Goal: Information Seeking & Learning: Check status

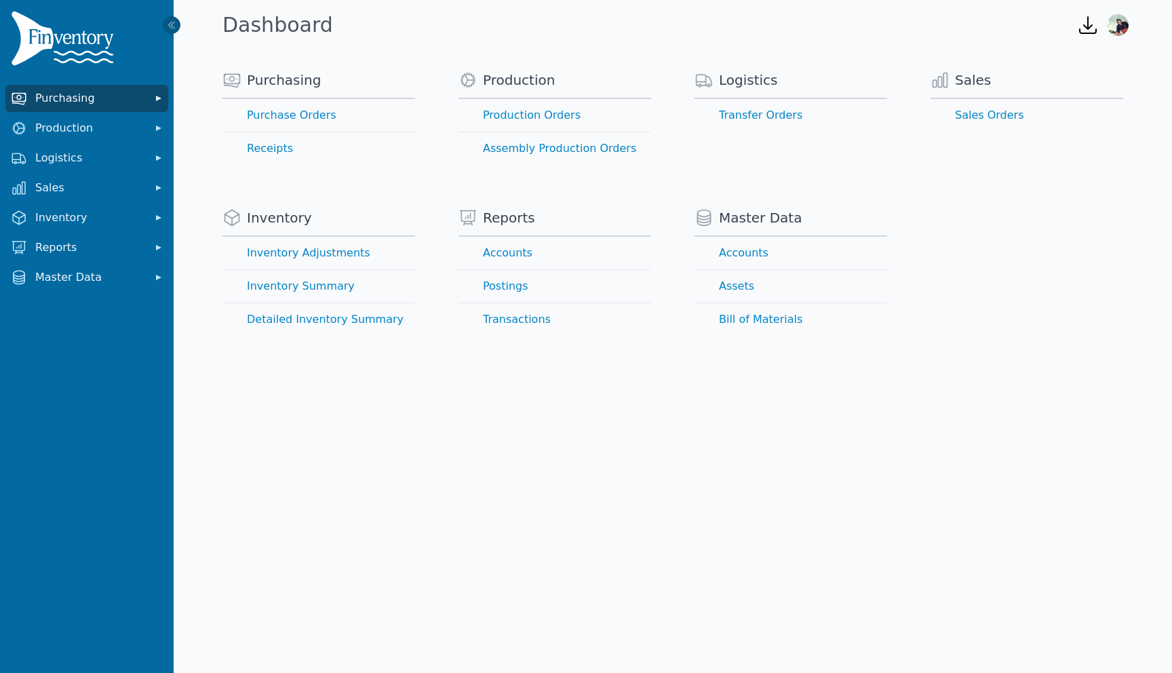
click at [83, 104] on span "Purchasing" at bounding box center [89, 98] width 109 height 16
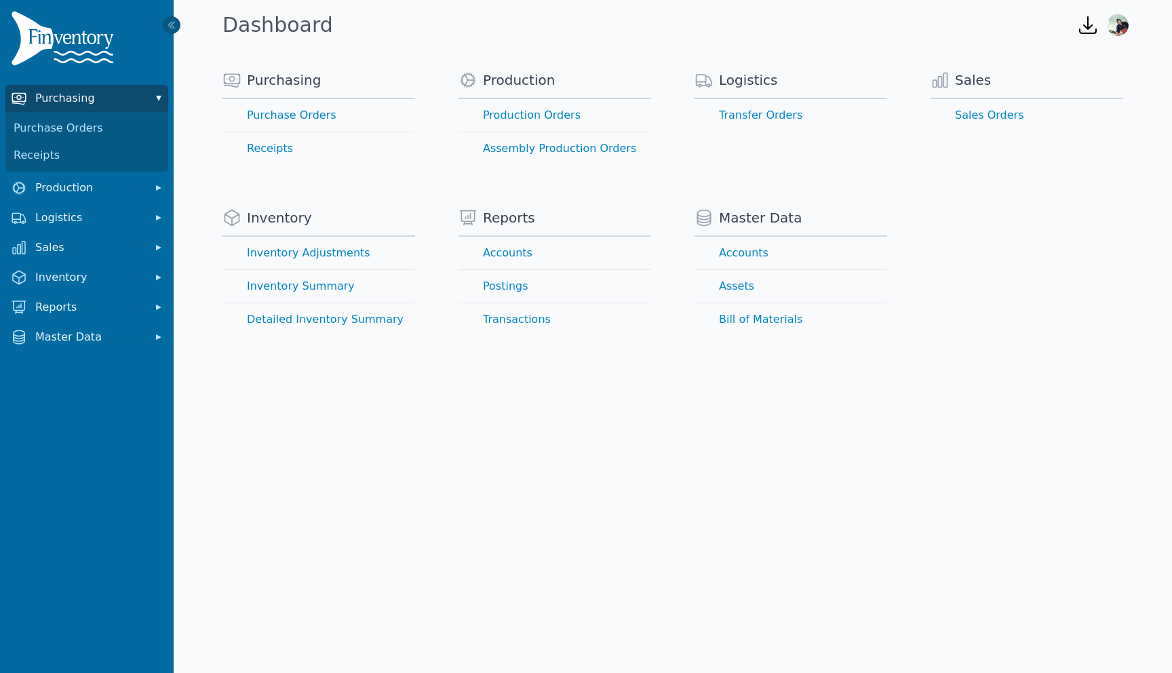
click at [83, 104] on span "Purchasing" at bounding box center [89, 98] width 109 height 16
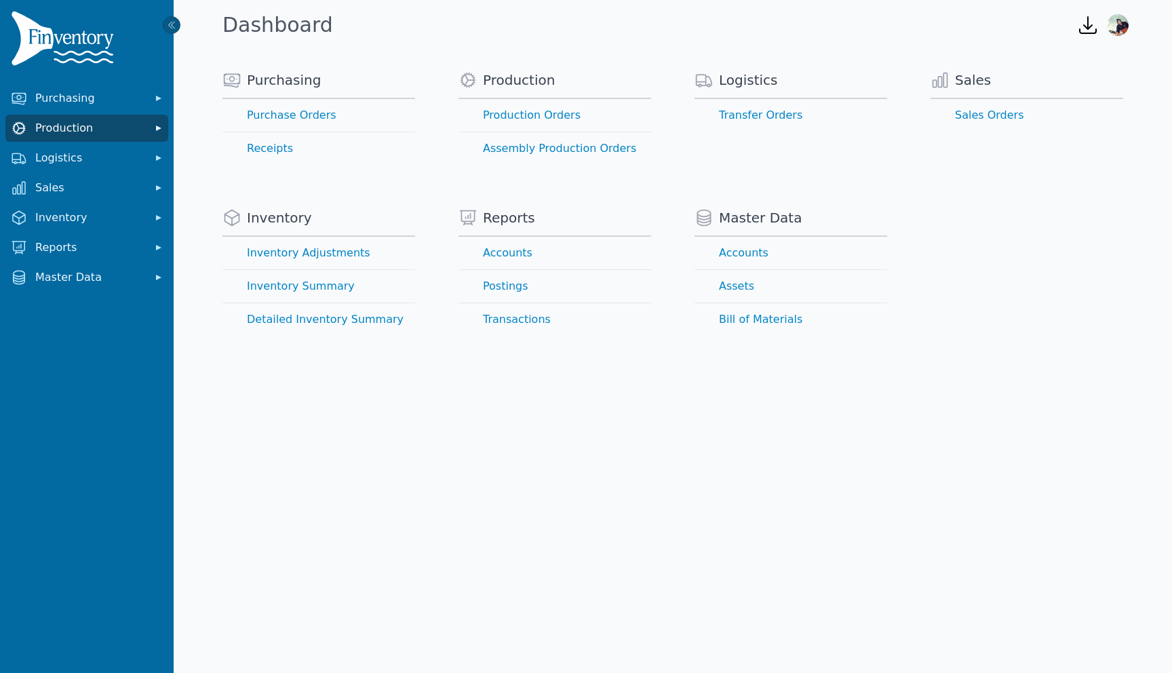
click at [77, 128] on span "Production" at bounding box center [89, 128] width 109 height 16
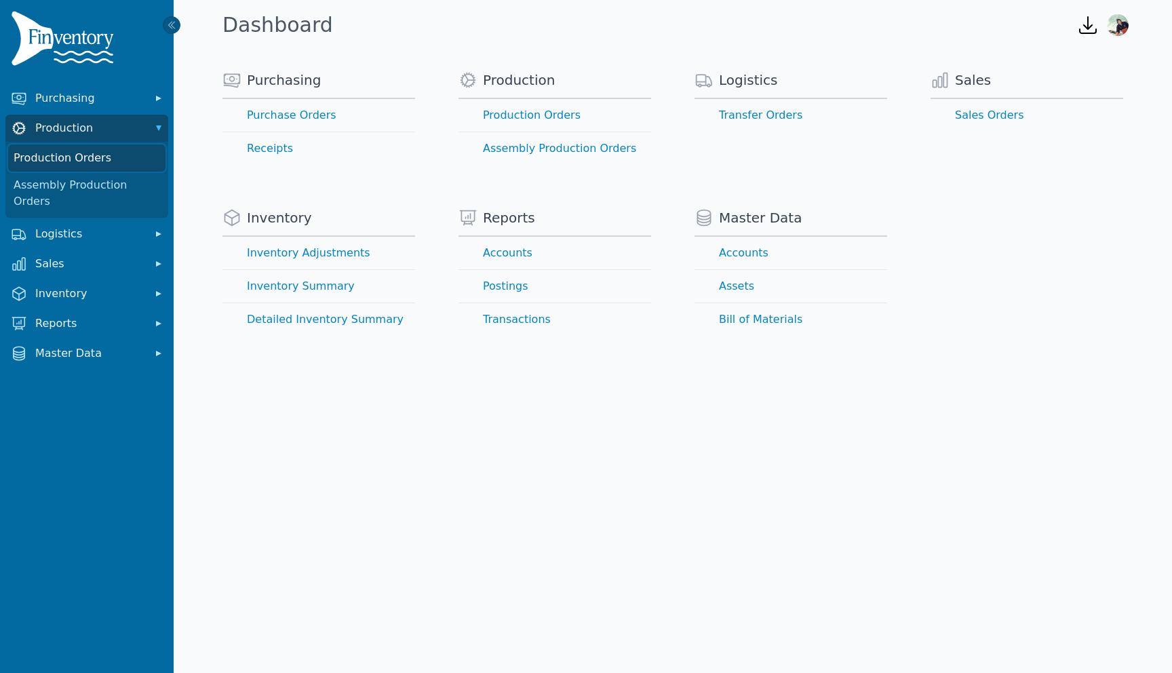
click at [80, 157] on link "Production Orders" at bounding box center [86, 158] width 157 height 27
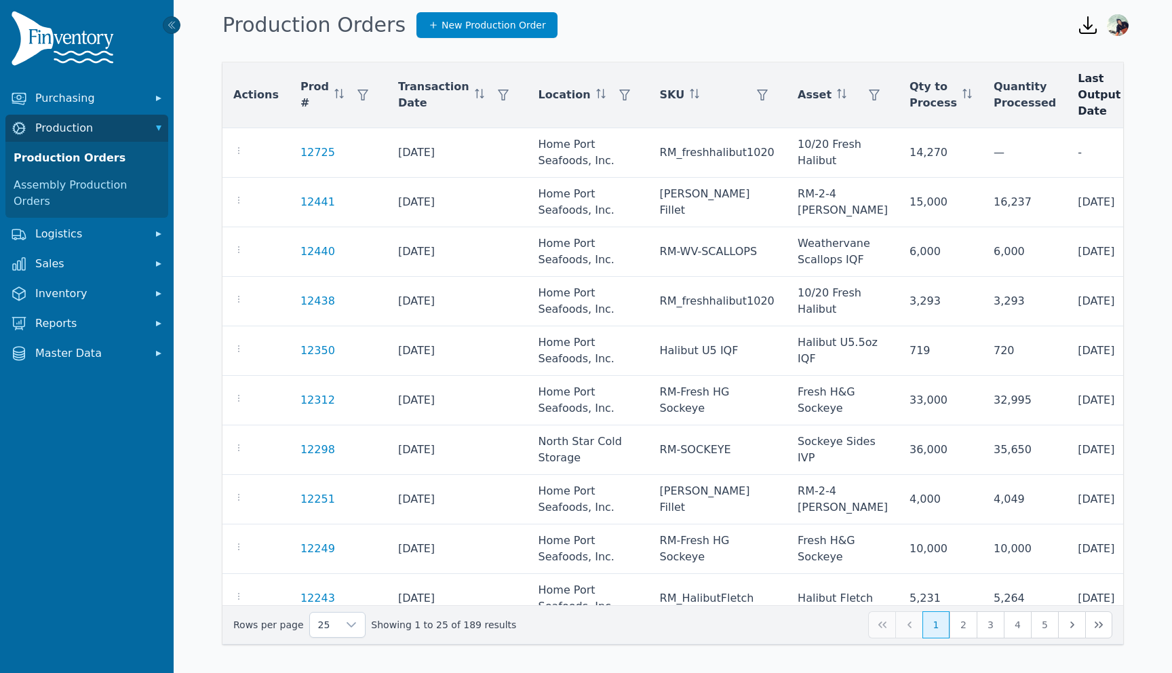
click at [1078, 88] on span "Last Output Date" at bounding box center [1099, 95] width 43 height 49
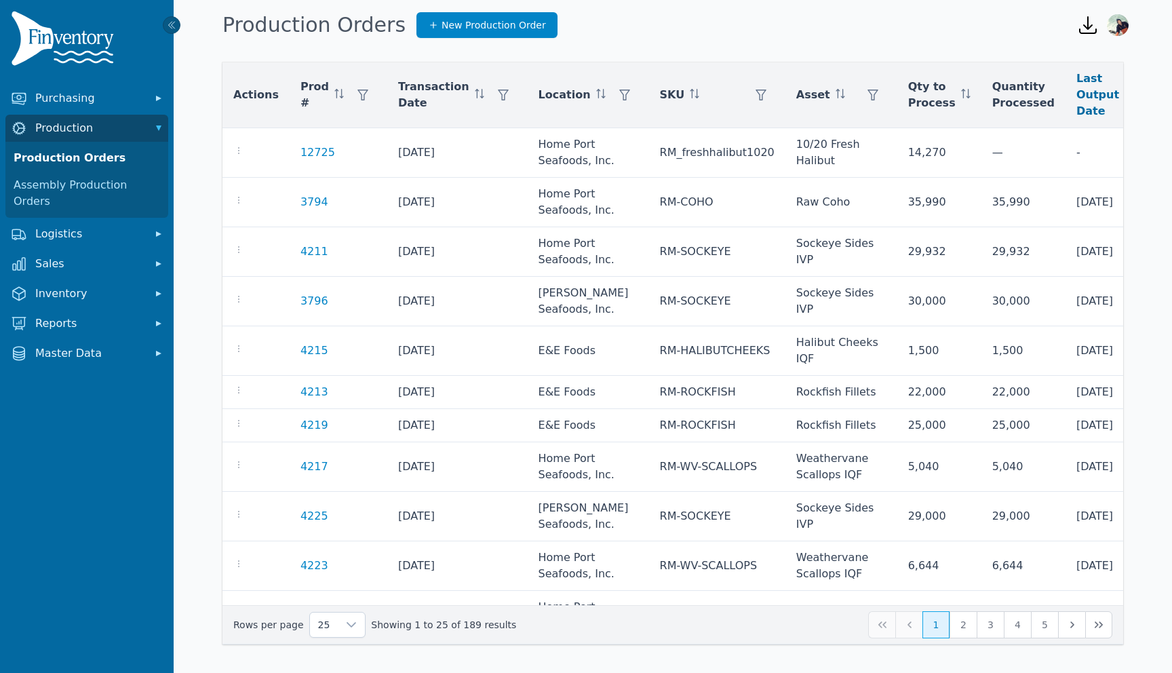
click at [1125, 100] on span at bounding box center [1129, 95] width 9 height 16
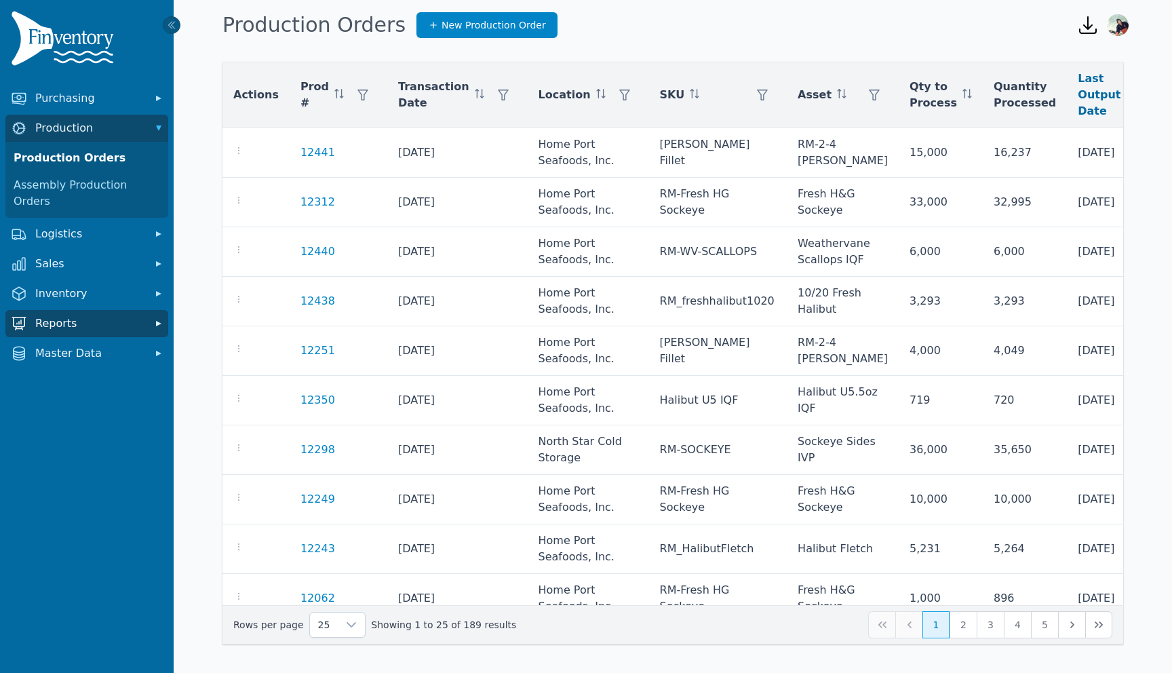
click at [67, 315] on span "Reports" at bounding box center [89, 323] width 109 height 16
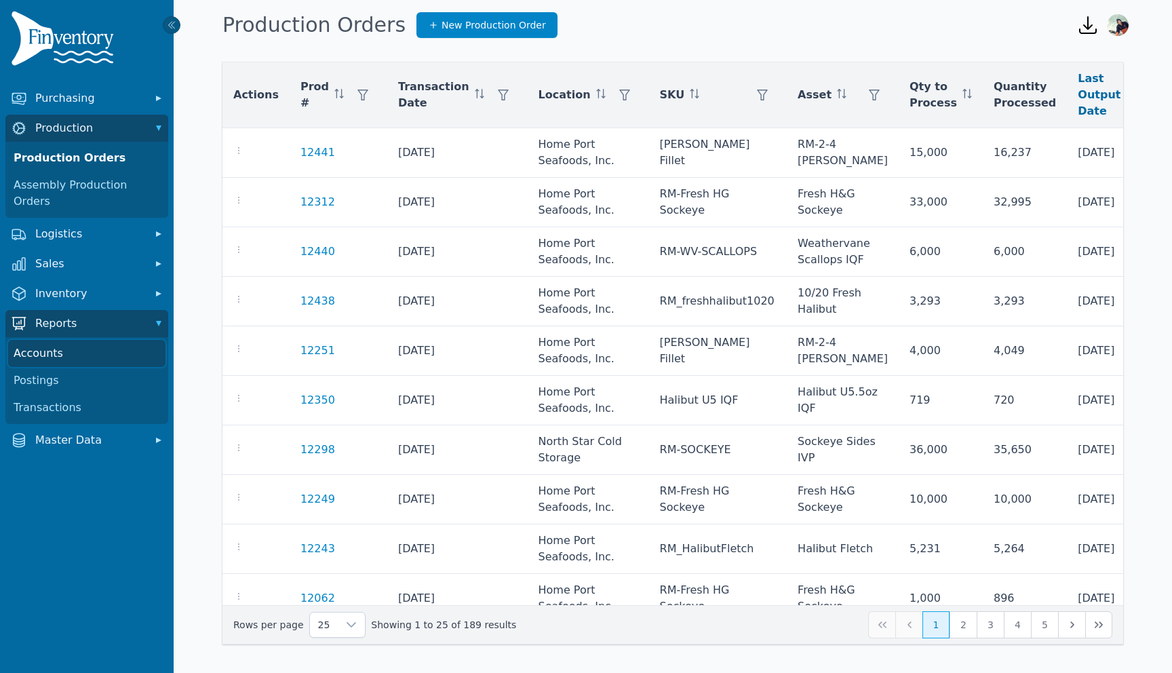
click at [45, 340] on link "Accounts" at bounding box center [86, 353] width 157 height 27
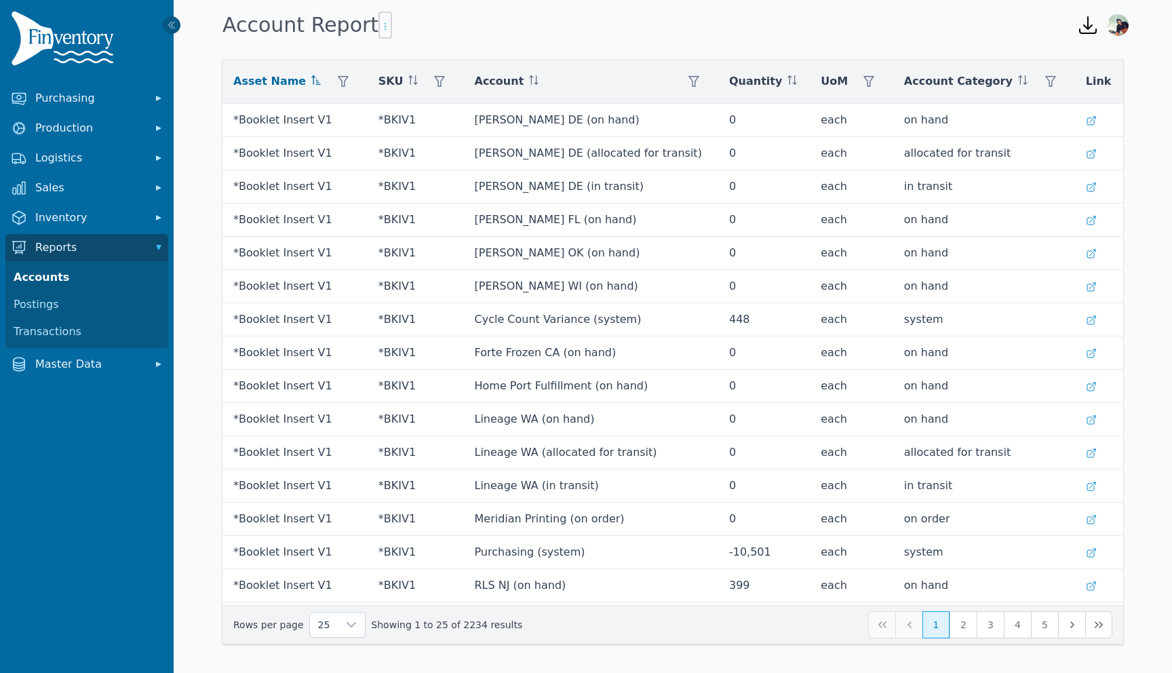
click at [380, 26] on icon "button" at bounding box center [385, 26] width 11 height 11
click at [537, 77] on icon at bounding box center [536, 79] width 1 height 9
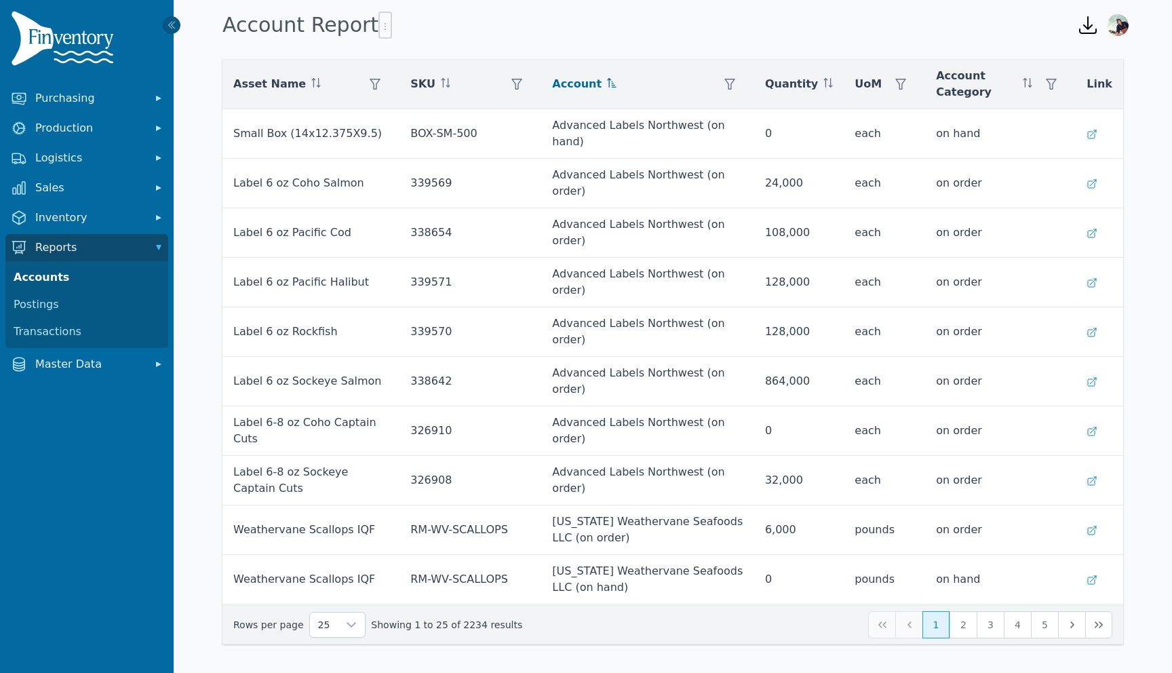
click at [611, 82] on icon at bounding box center [611, 82] width 9 height 9
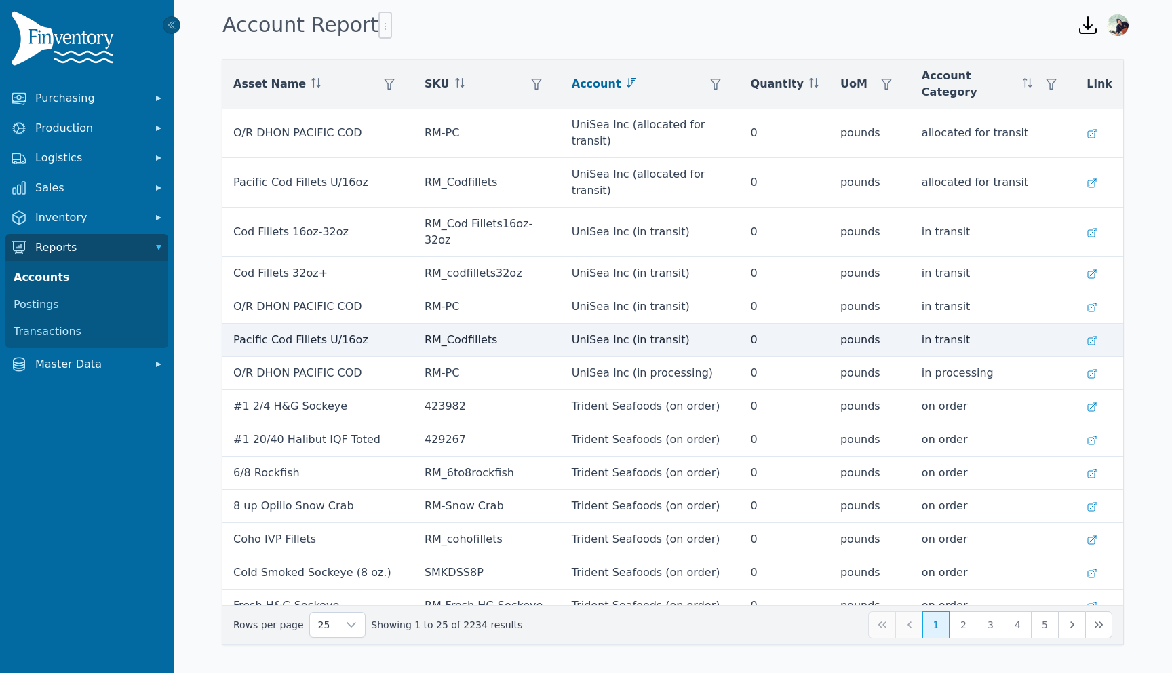
scroll to position [330, 0]
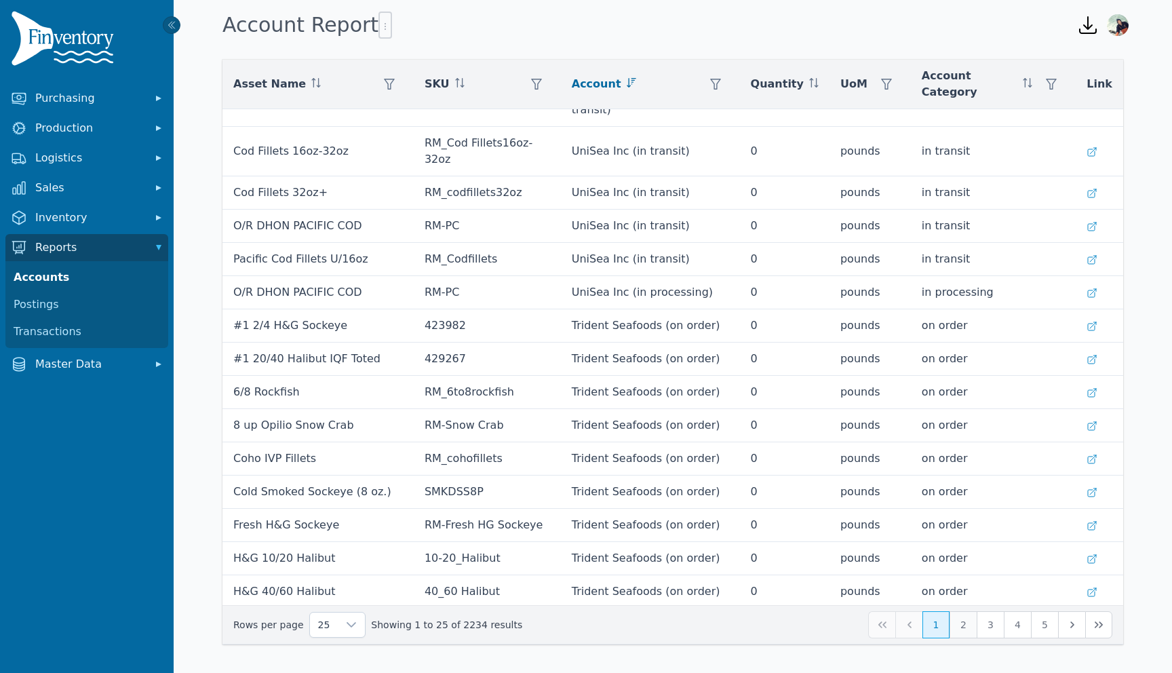
click at [967, 621] on button "2" at bounding box center [963, 624] width 27 height 27
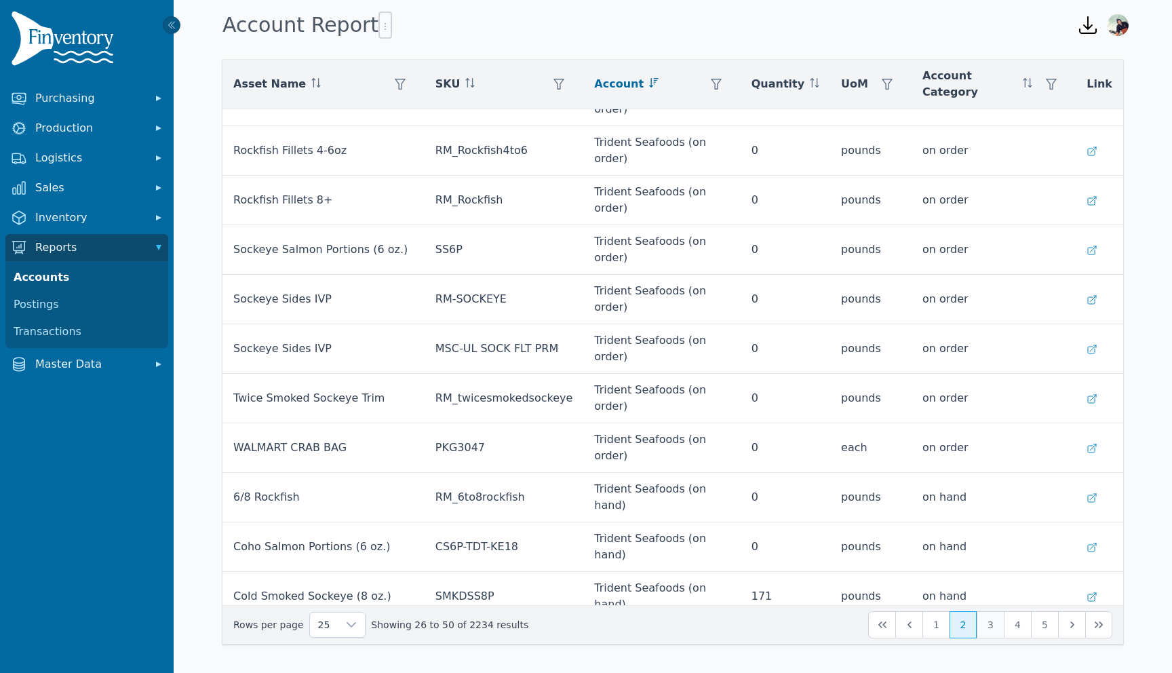
click at [984, 621] on button "3" at bounding box center [990, 624] width 27 height 27
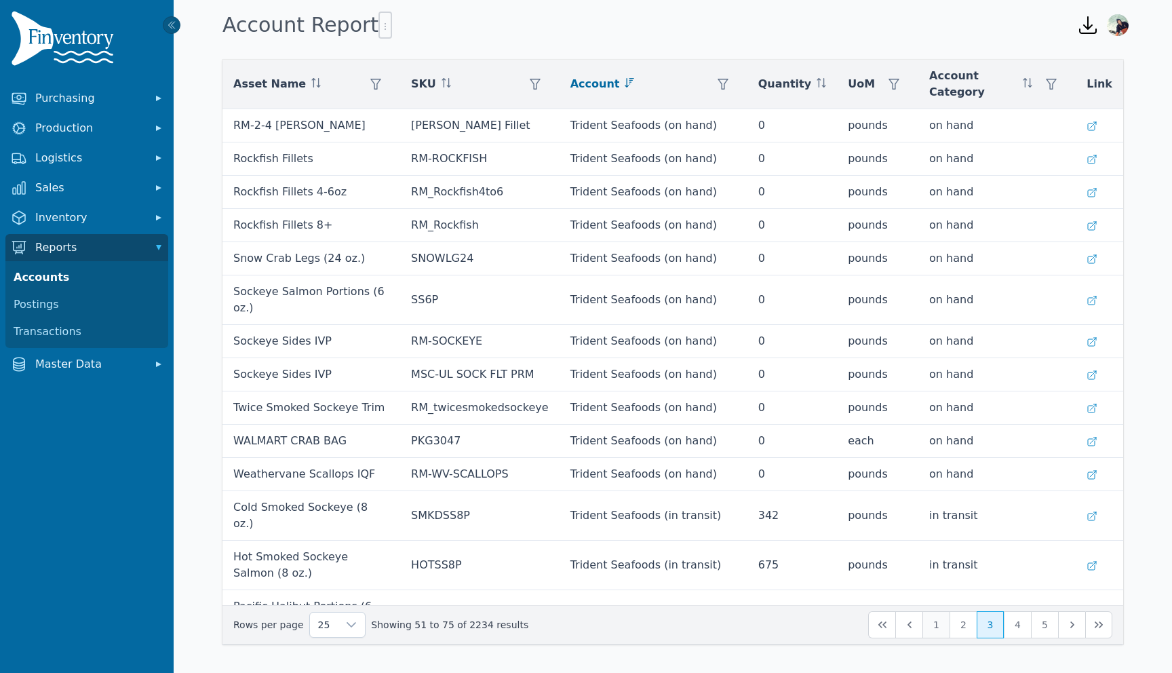
click at [932, 630] on button "1" at bounding box center [936, 624] width 27 height 27
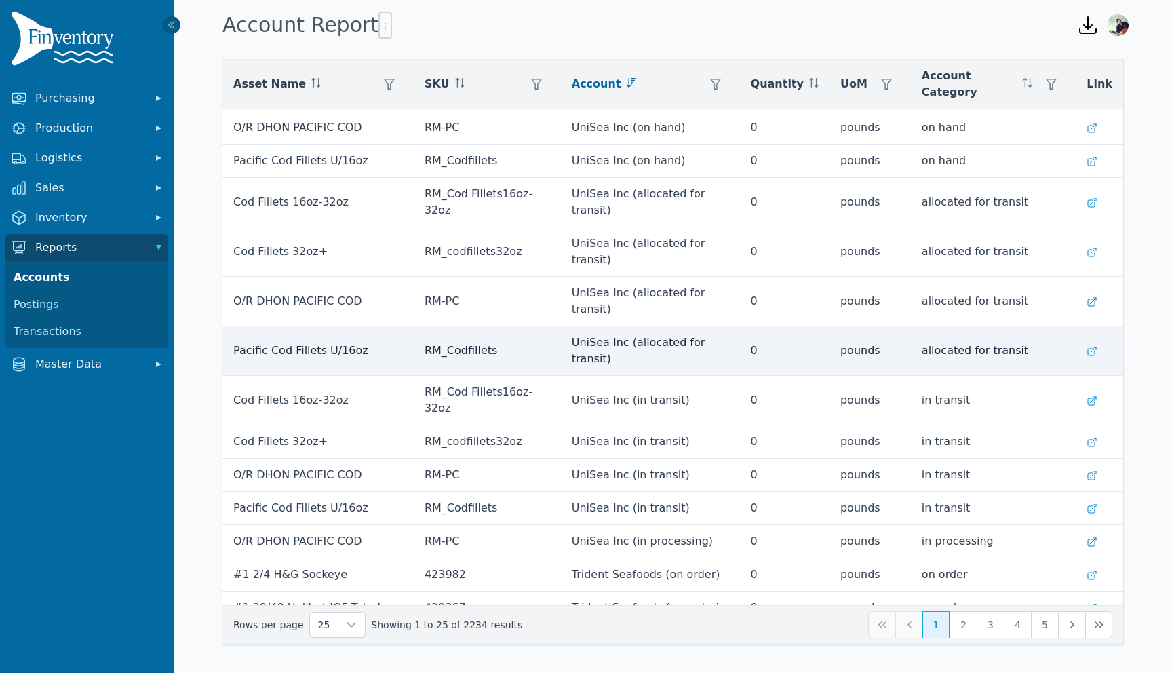
scroll to position [88, 0]
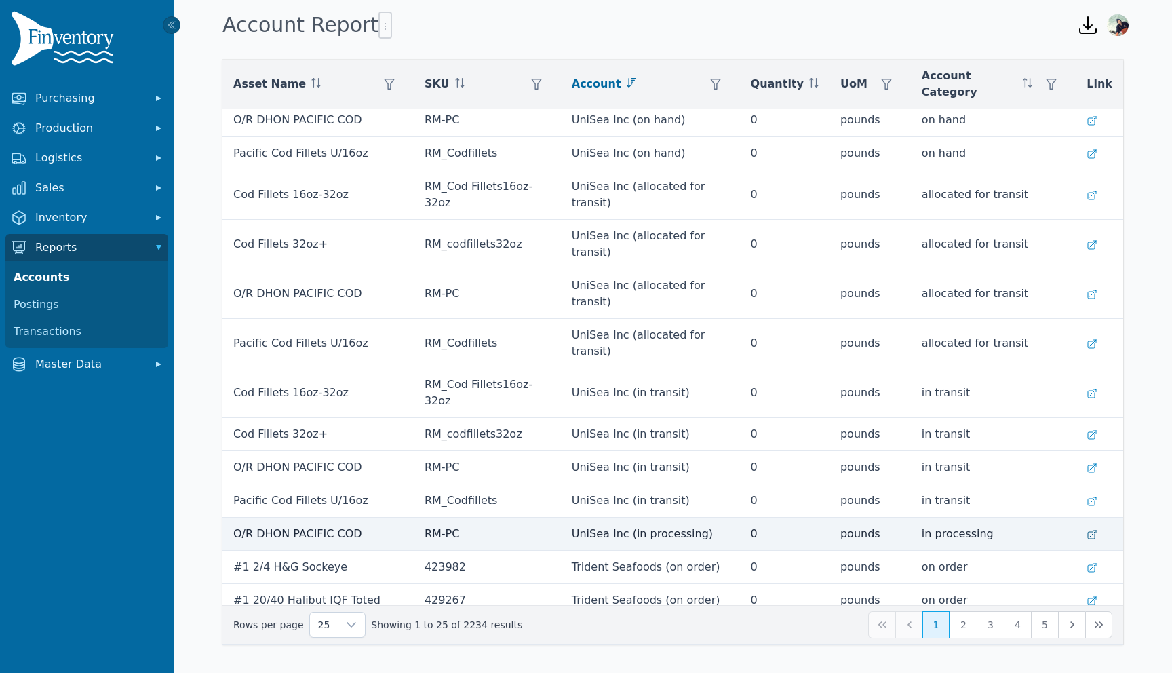
click at [1096, 531] on icon at bounding box center [1092, 535] width 8 height 8
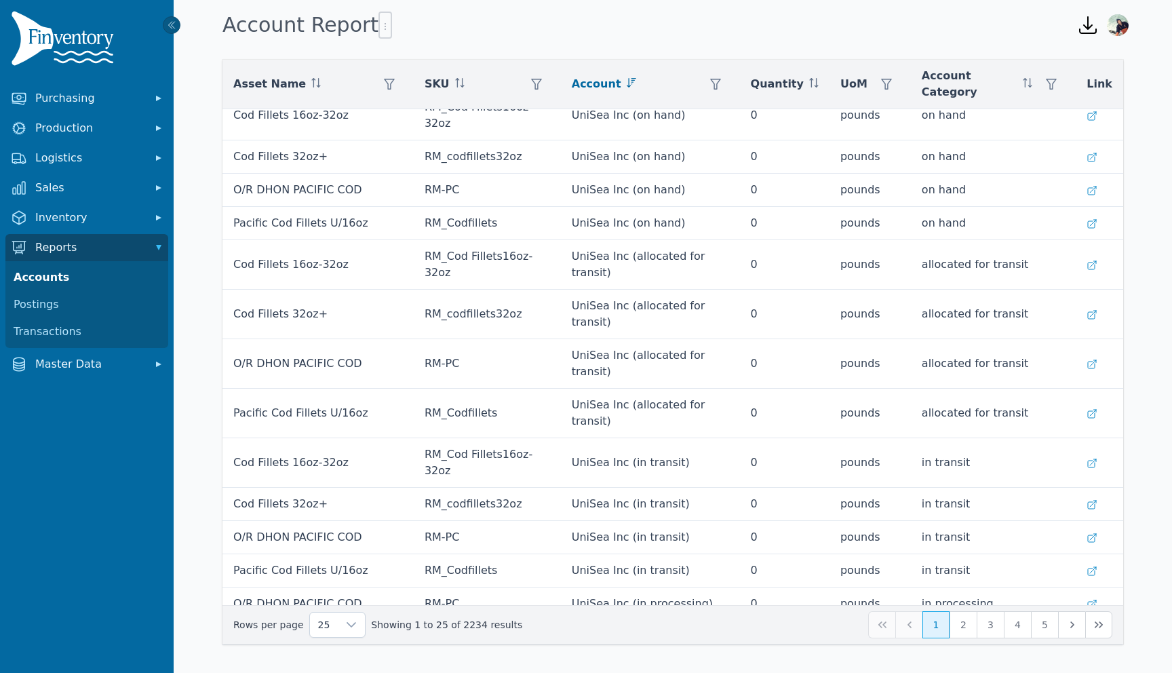
scroll to position [0, 0]
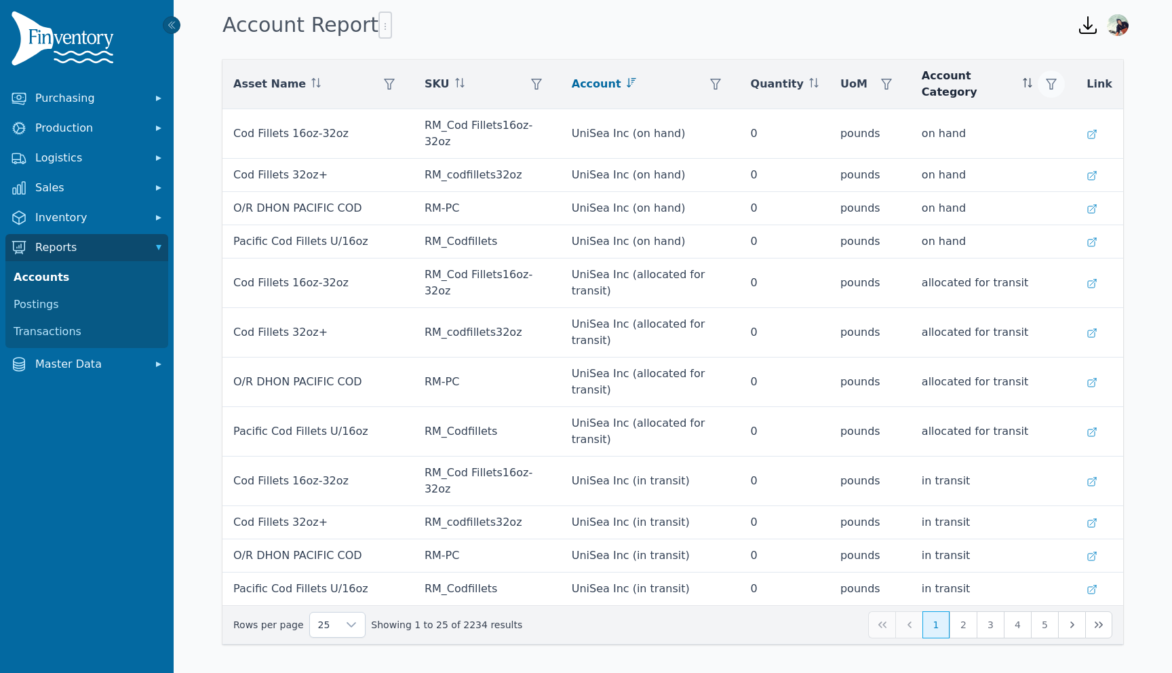
click at [1056, 82] on icon "button" at bounding box center [1051, 84] width 11 height 11
click at [1041, 107] on div at bounding box center [1046, 117] width 27 height 27
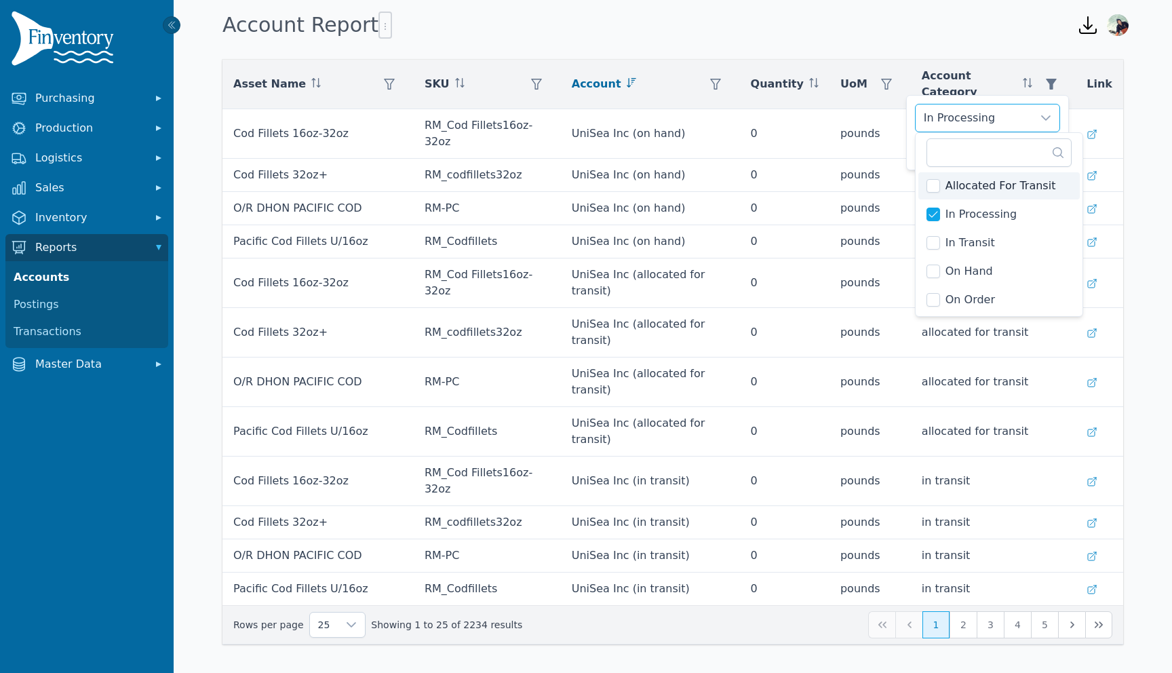
click at [1037, 35] on div "Account Report" at bounding box center [639, 25] width 844 height 37
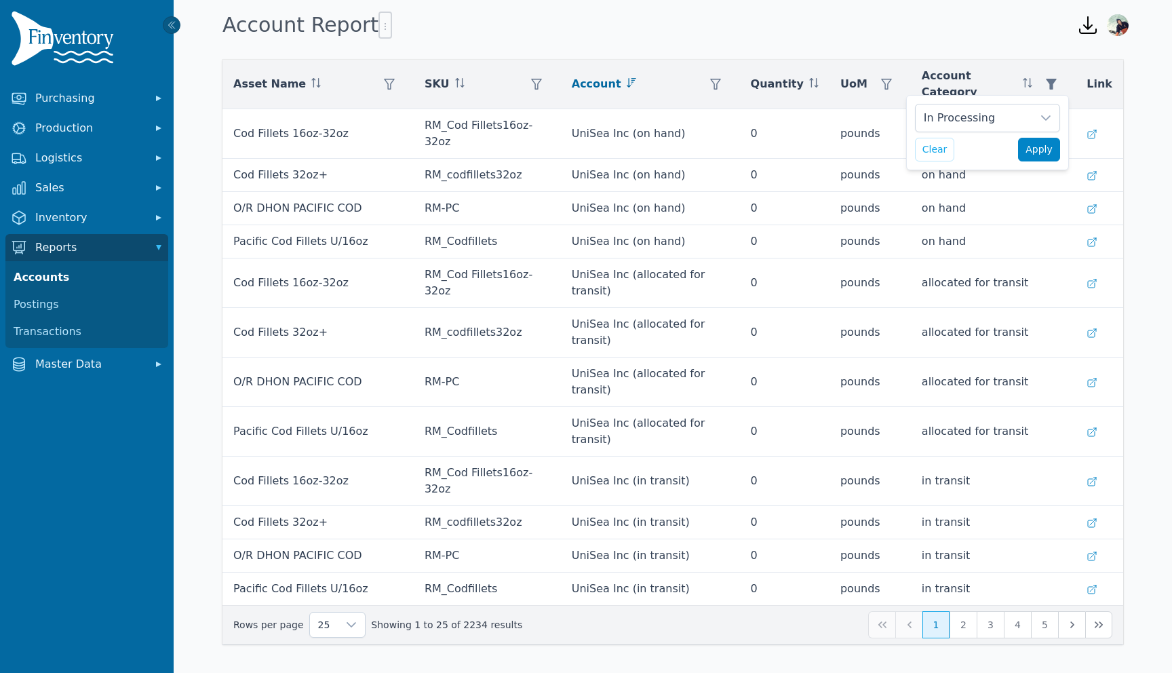
click at [1033, 150] on span "Apply" at bounding box center [1039, 149] width 27 height 14
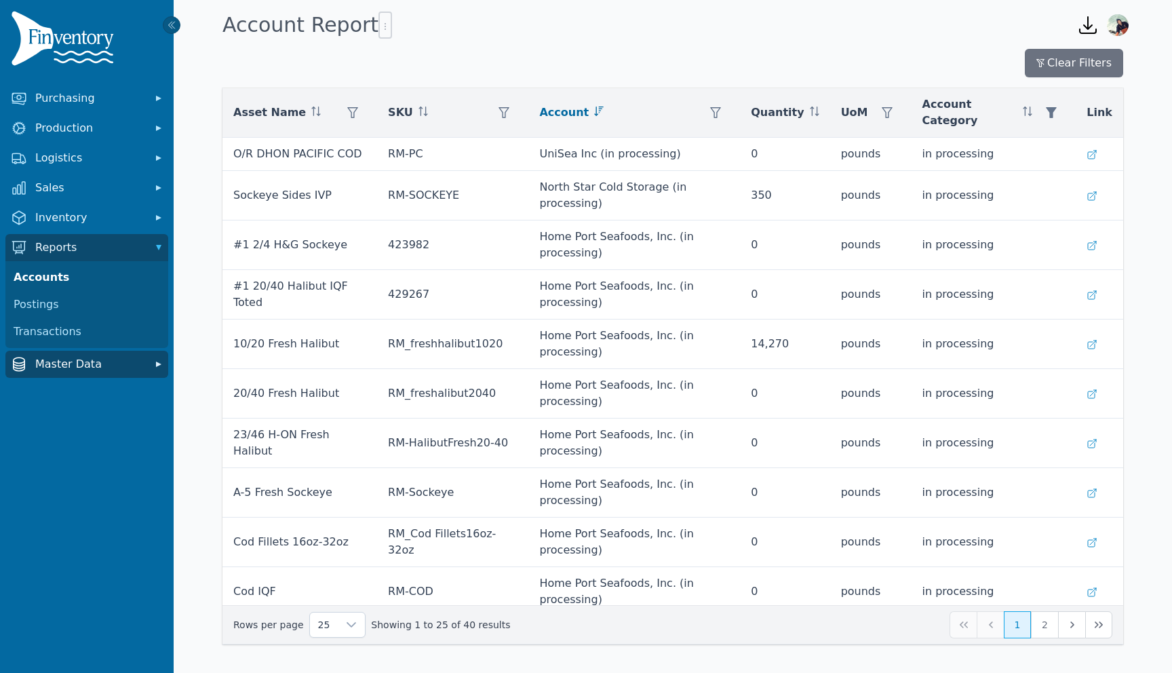
click at [156, 364] on icon "Sidebar" at bounding box center [158, 364] width 5 height 5
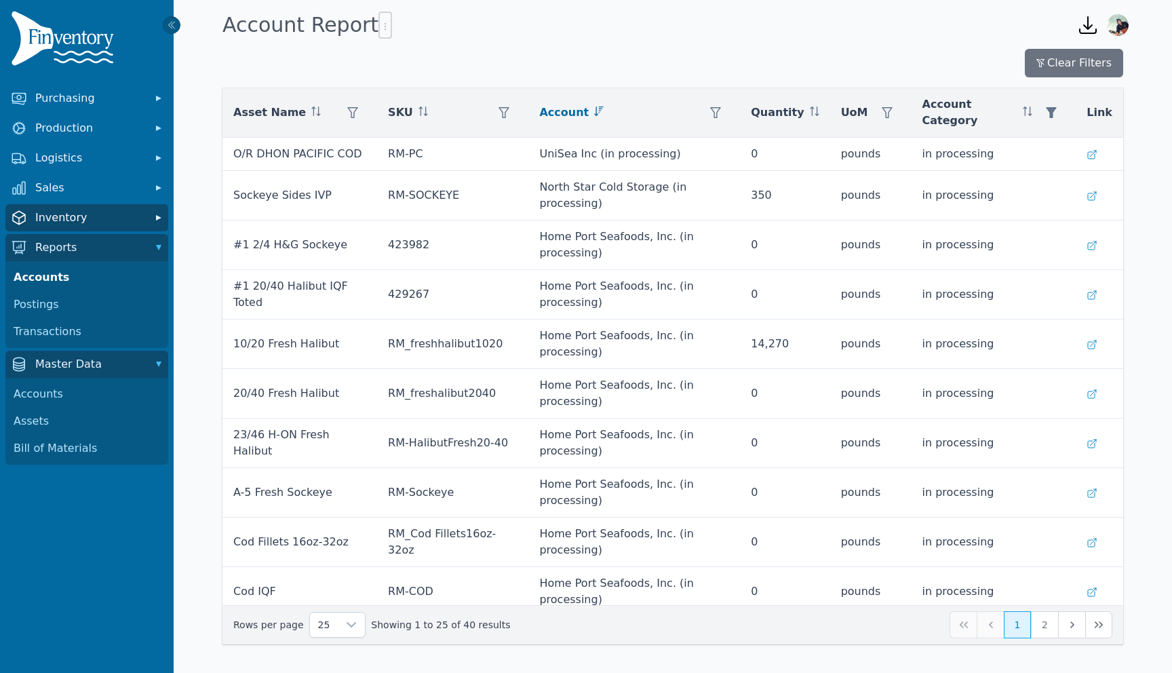
click at [161, 216] on icon "Sidebar" at bounding box center [159, 218] width 14 height 14
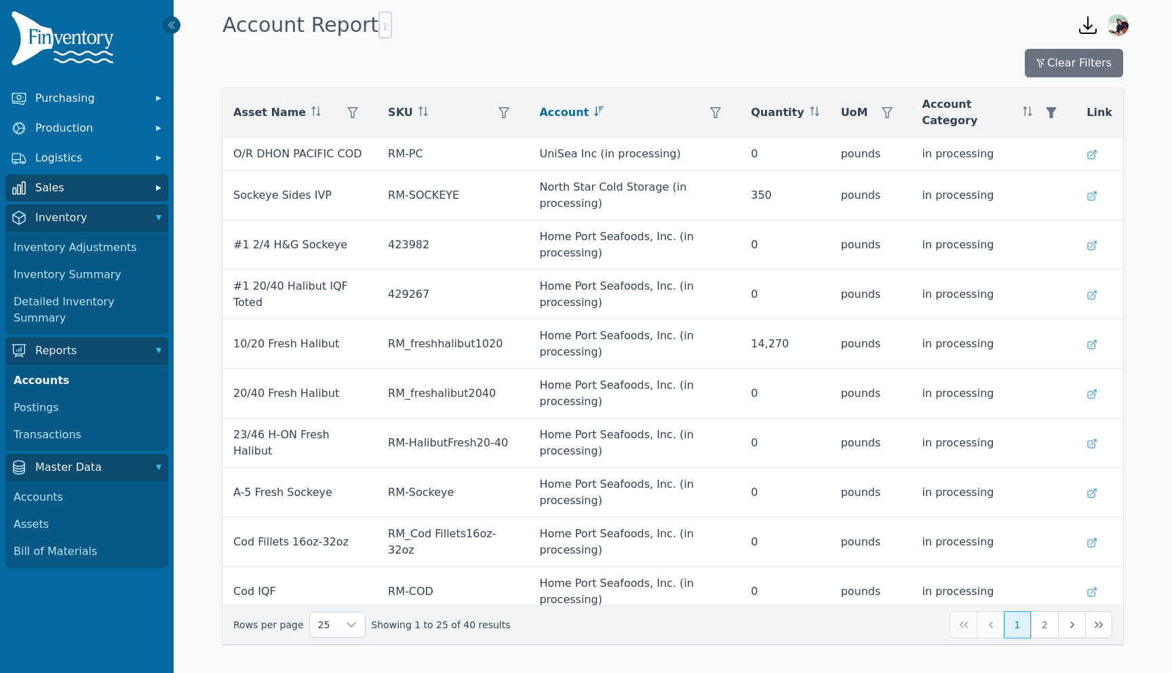
click at [155, 186] on icon "Sidebar" at bounding box center [159, 188] width 14 height 14
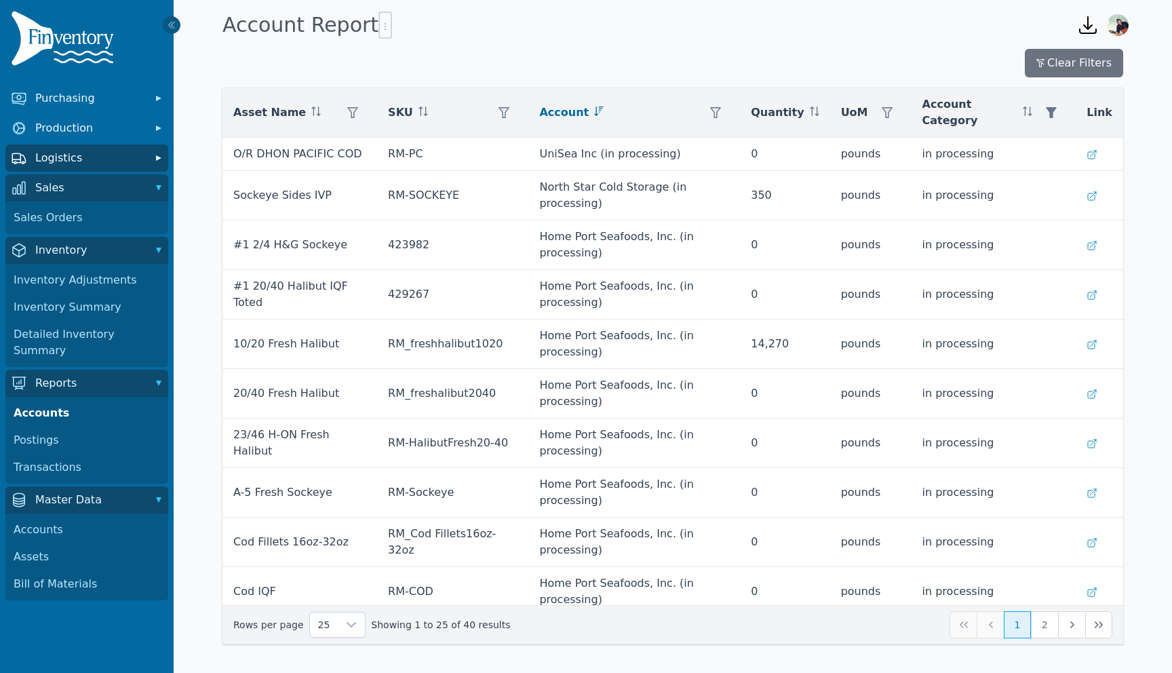
click at [159, 154] on icon "Sidebar" at bounding box center [159, 158] width 14 height 14
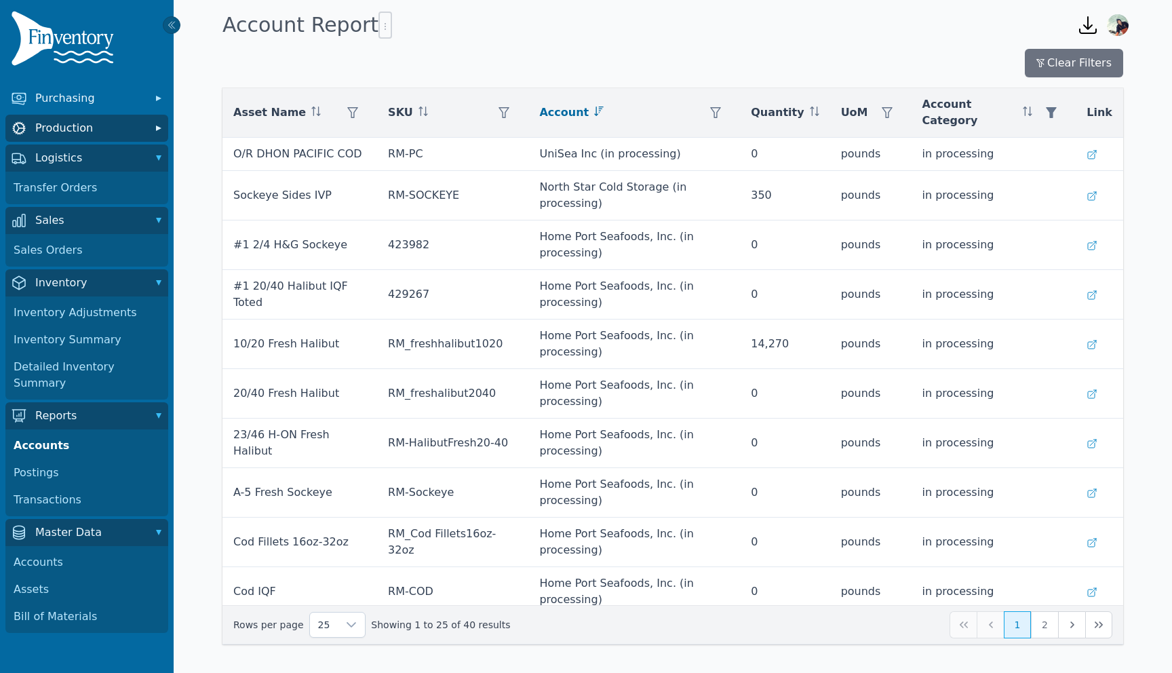
click at [159, 120] on button "Production" at bounding box center [86, 128] width 163 height 27
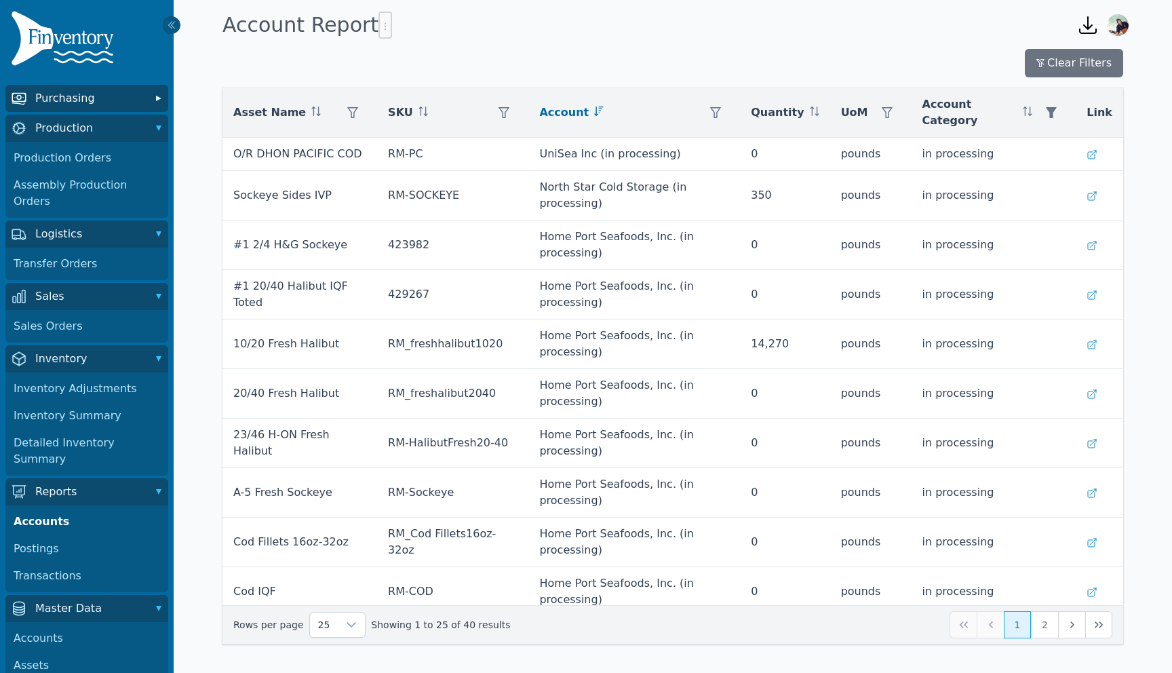
click at [157, 92] on icon "Sidebar" at bounding box center [159, 99] width 14 height 14
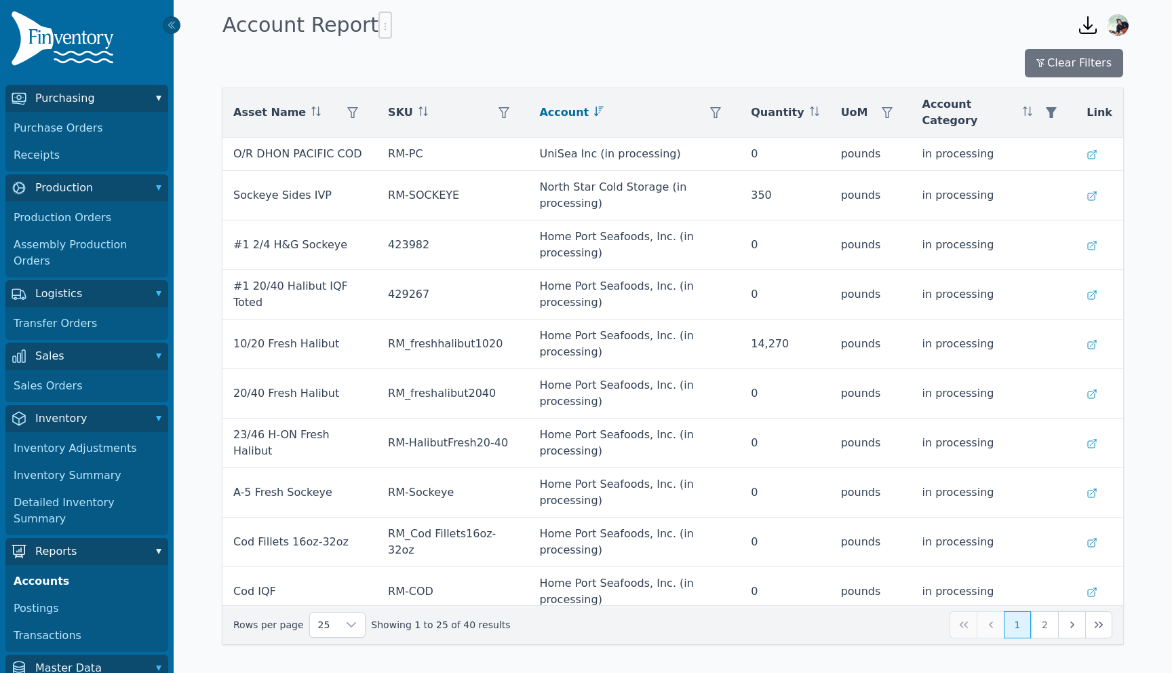
scroll to position [62, 0]
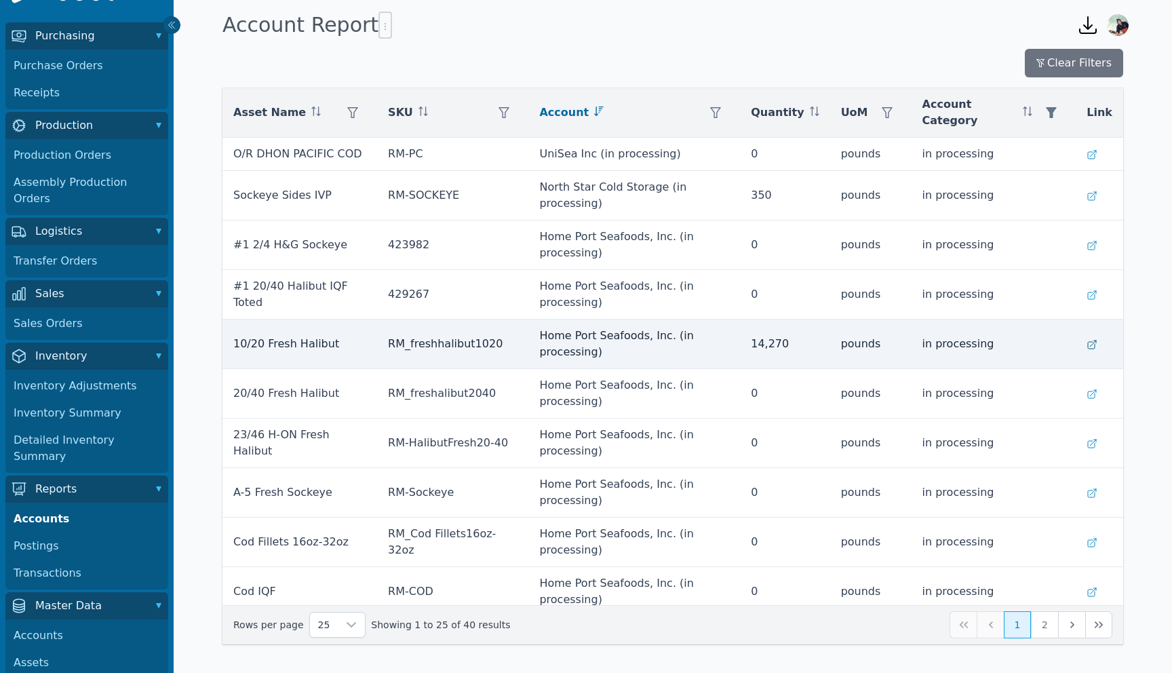
click at [1093, 339] on icon at bounding box center [1092, 344] width 11 height 11
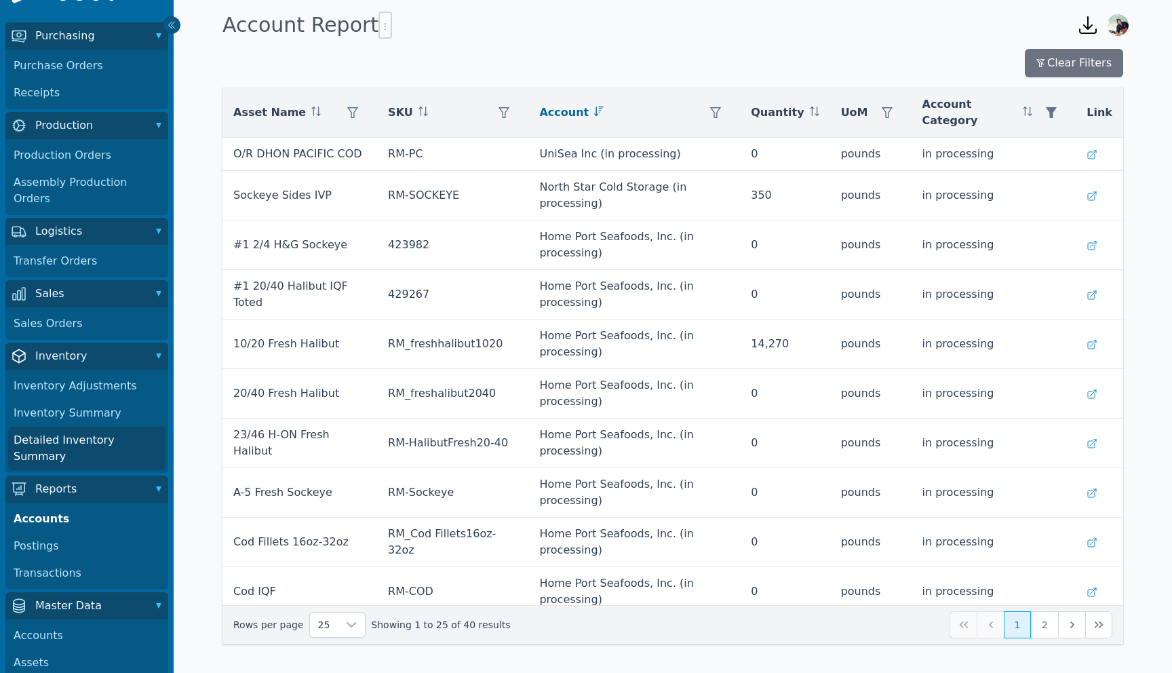
scroll to position [0, 0]
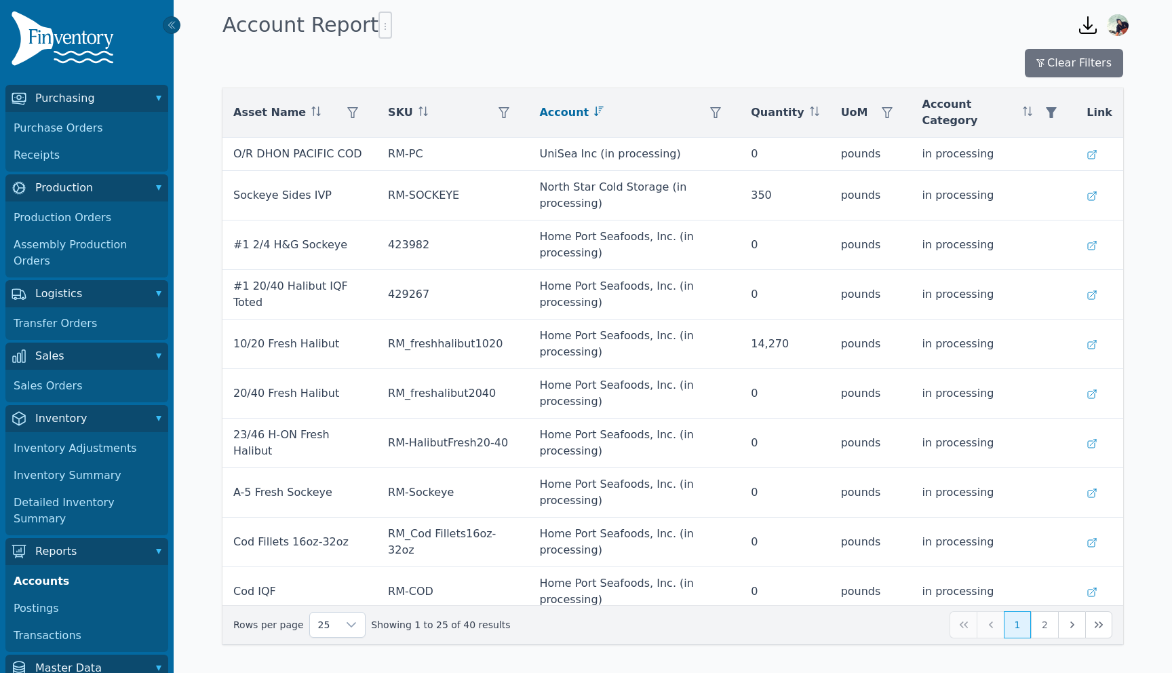
click at [91, 43] on img at bounding box center [65, 41] width 109 height 60
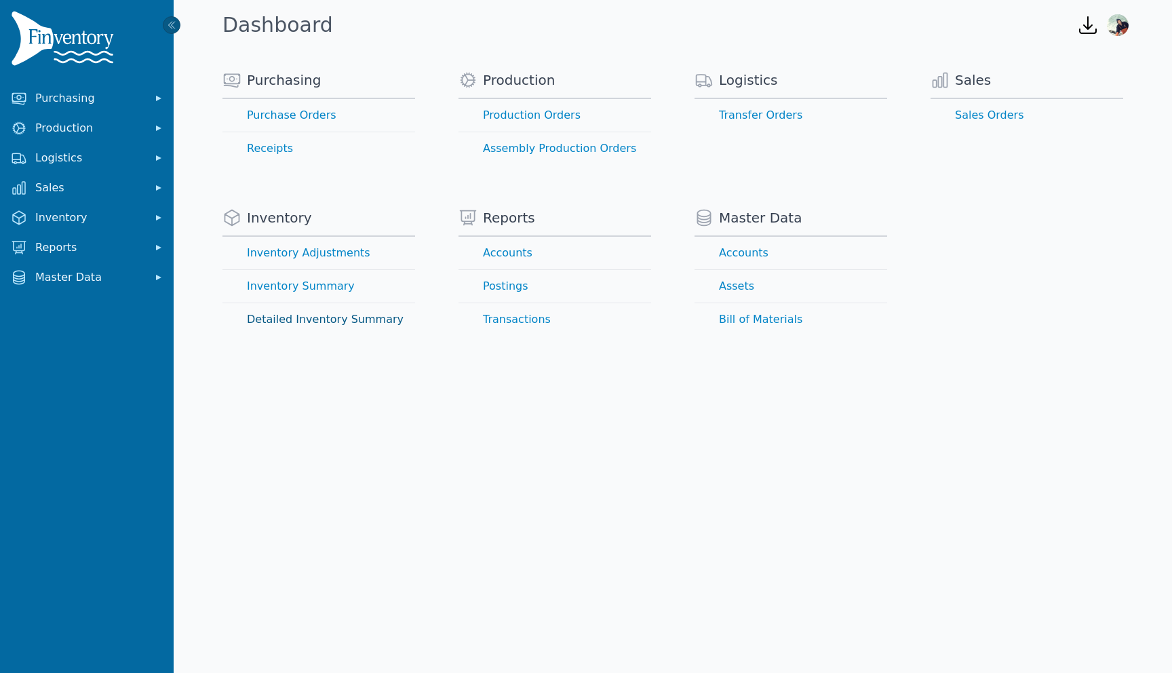
click at [317, 320] on link "Detailed Inventory Summary" at bounding box center [319, 319] width 193 height 33
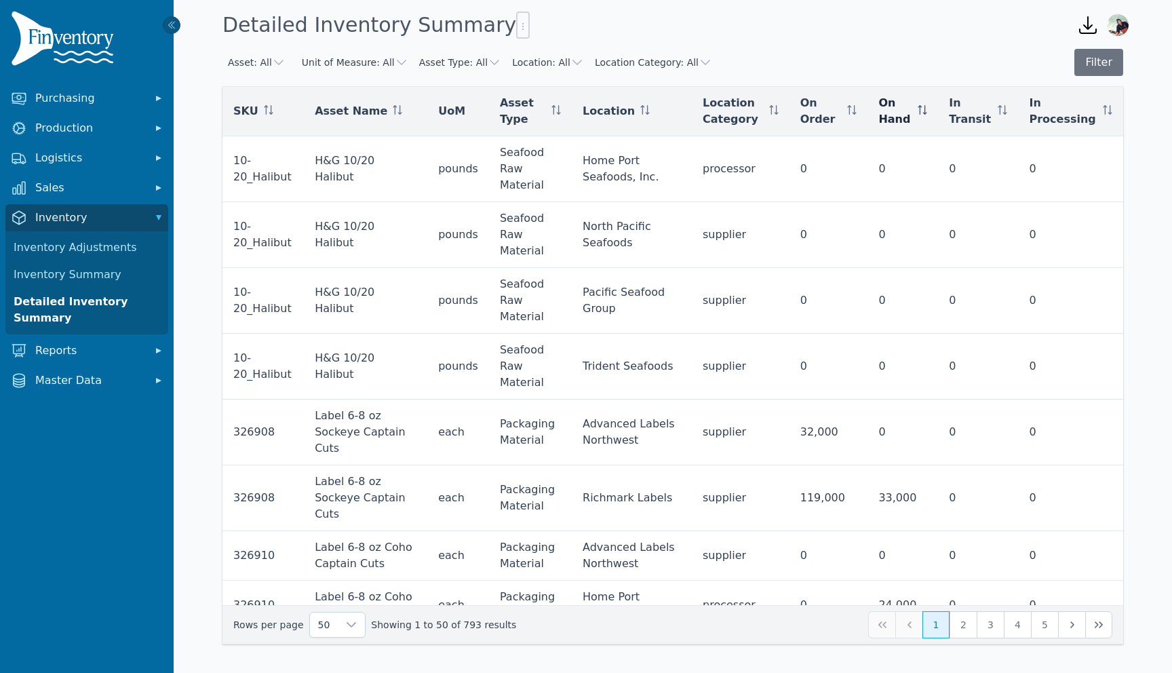
click at [927, 107] on div "On Hand" at bounding box center [903, 111] width 49 height 33
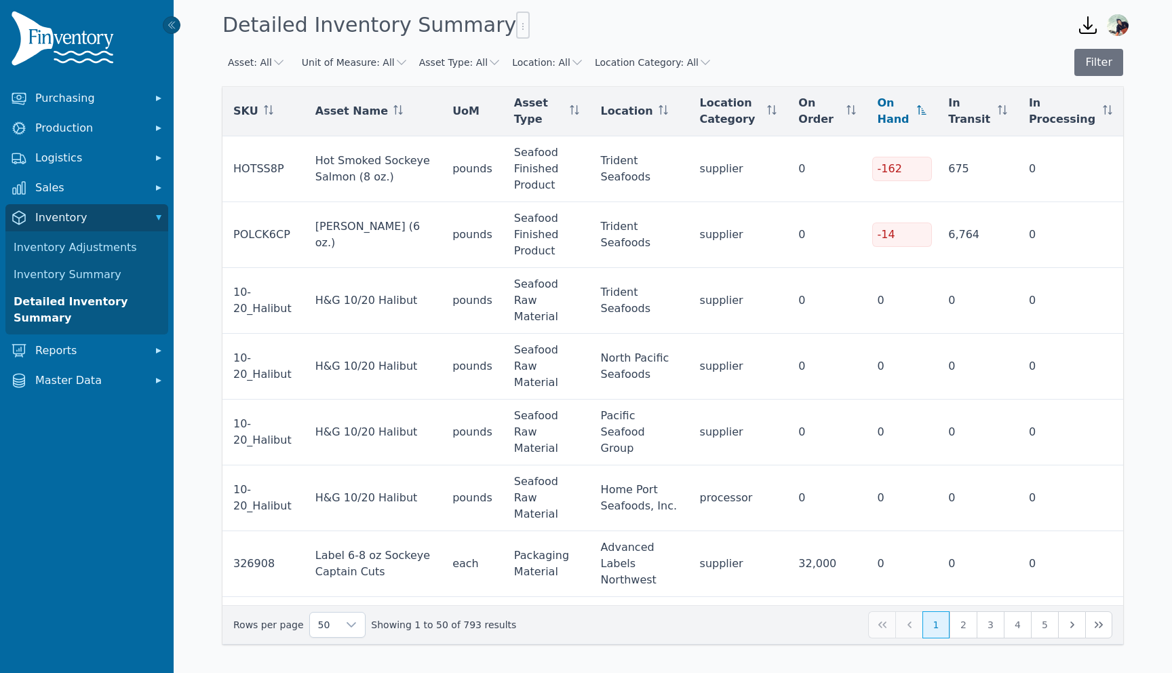
click at [927, 111] on icon at bounding box center [921, 109] width 9 height 9
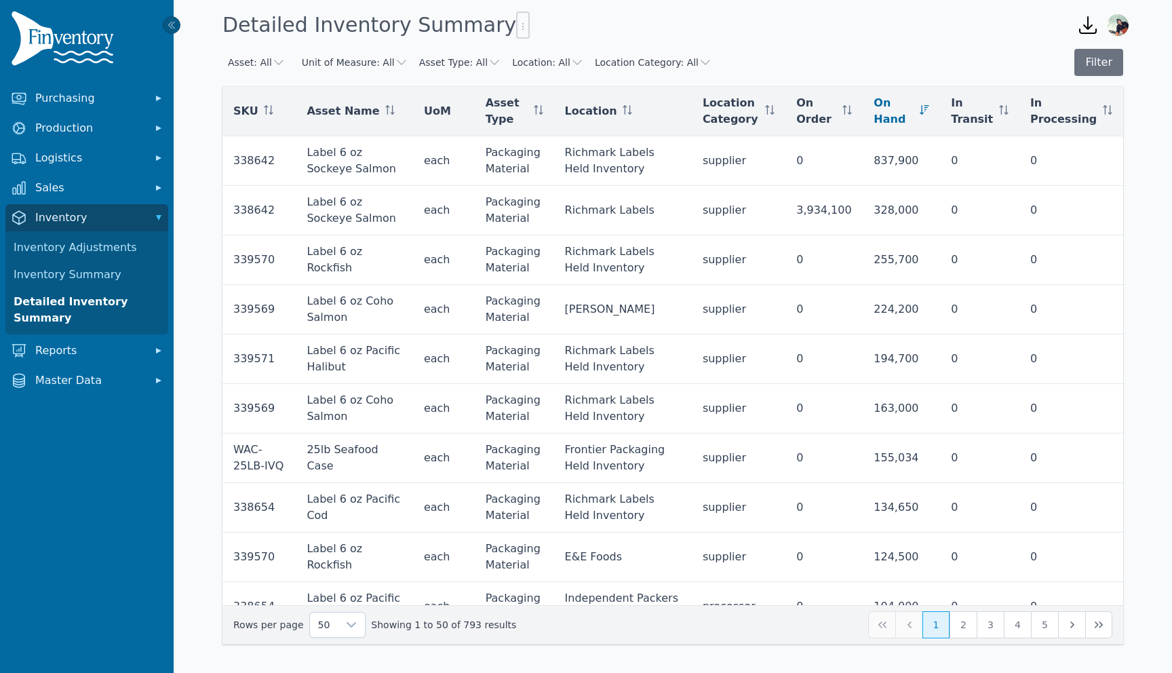
click at [444, 60] on button "Asset Type: All" at bounding box center [460, 63] width 82 height 14
click at [1096, 65] on button "Filter" at bounding box center [1099, 62] width 49 height 27
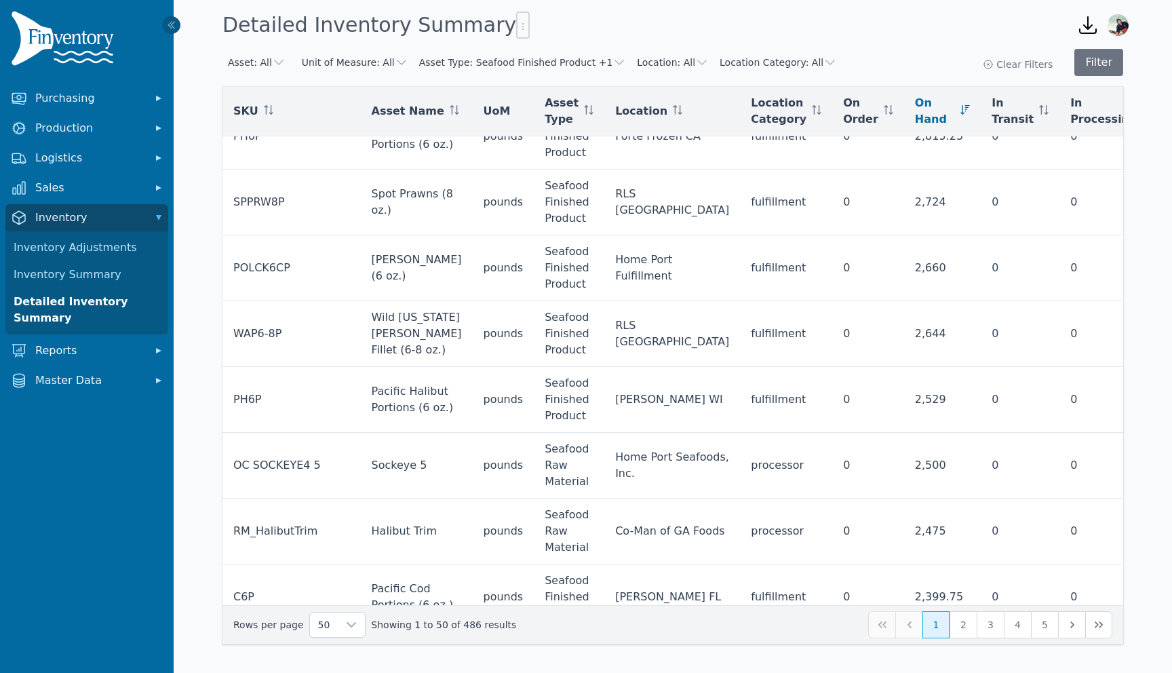
scroll to position [2724, 0]
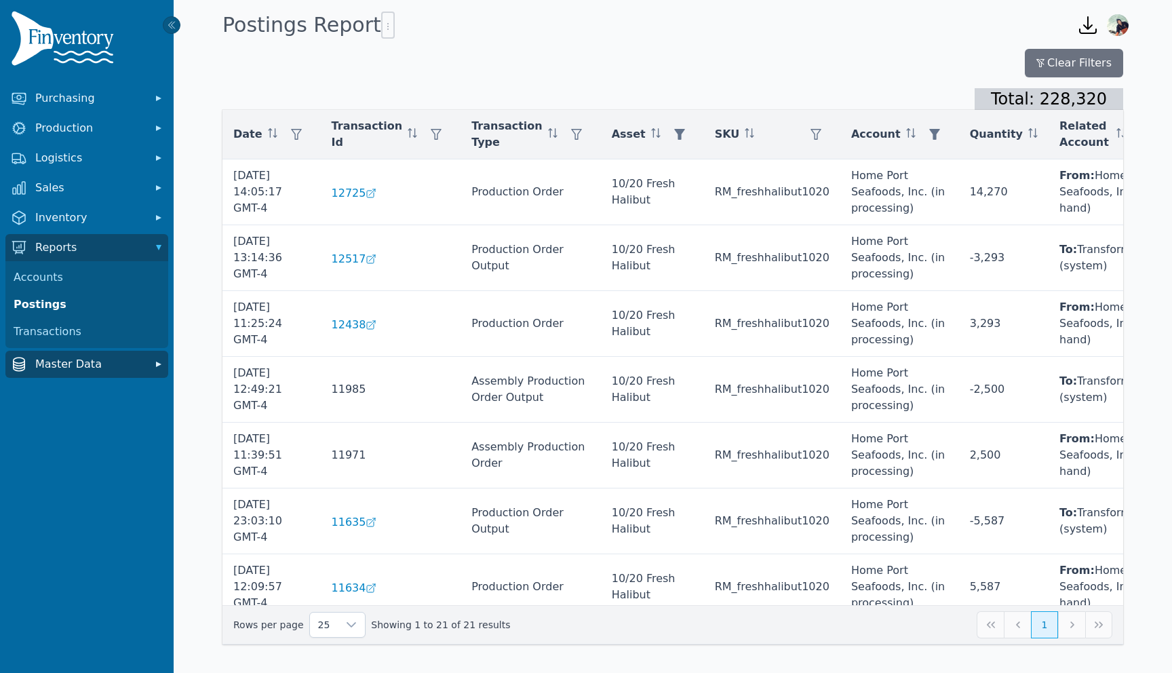
click at [154, 364] on icon "Sidebar" at bounding box center [159, 365] width 14 height 14
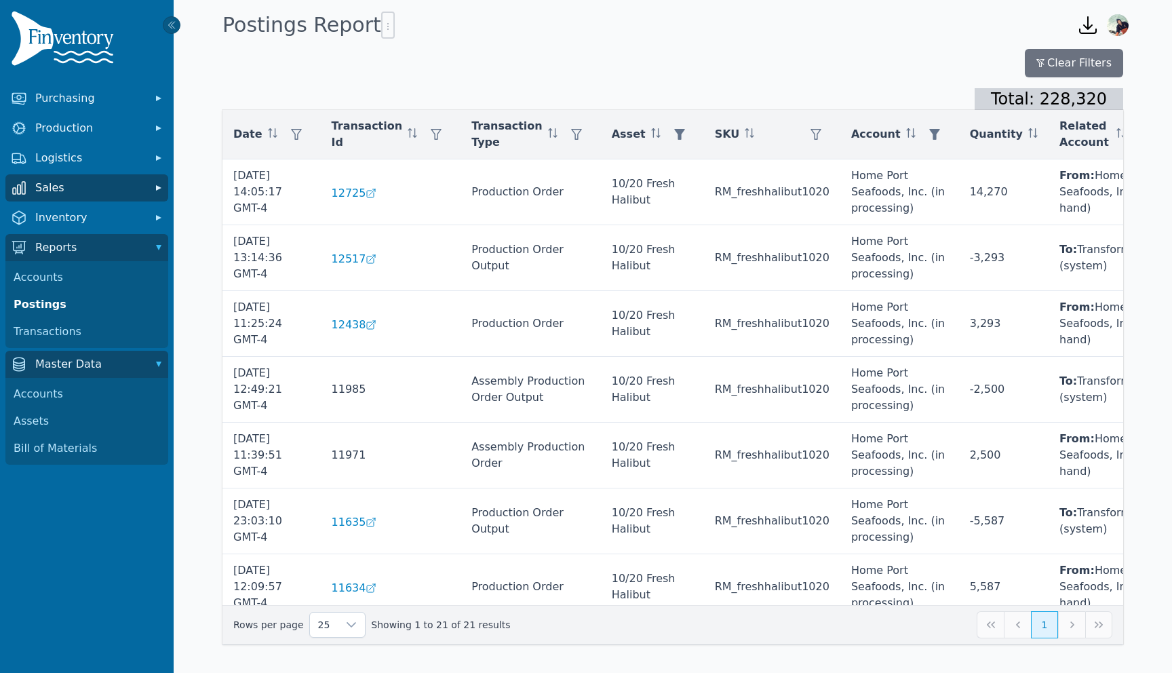
click at [159, 187] on icon "Sidebar" at bounding box center [158, 187] width 5 height 5
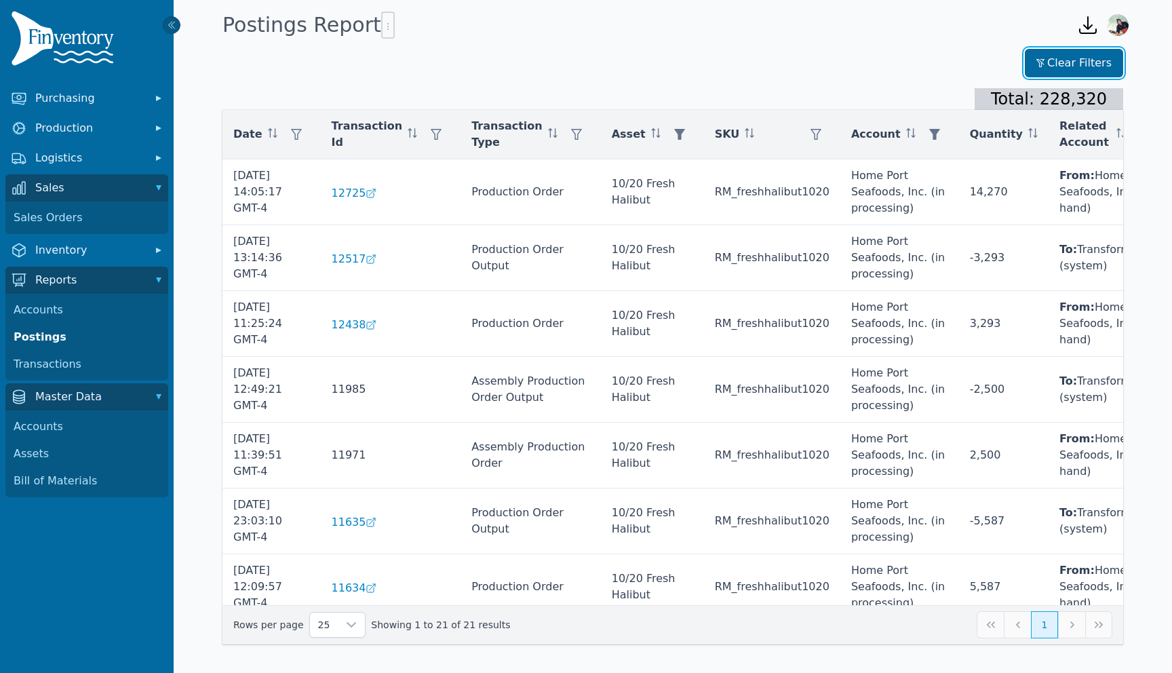
click at [1083, 56] on button "Clear Filters" at bounding box center [1074, 63] width 98 height 28
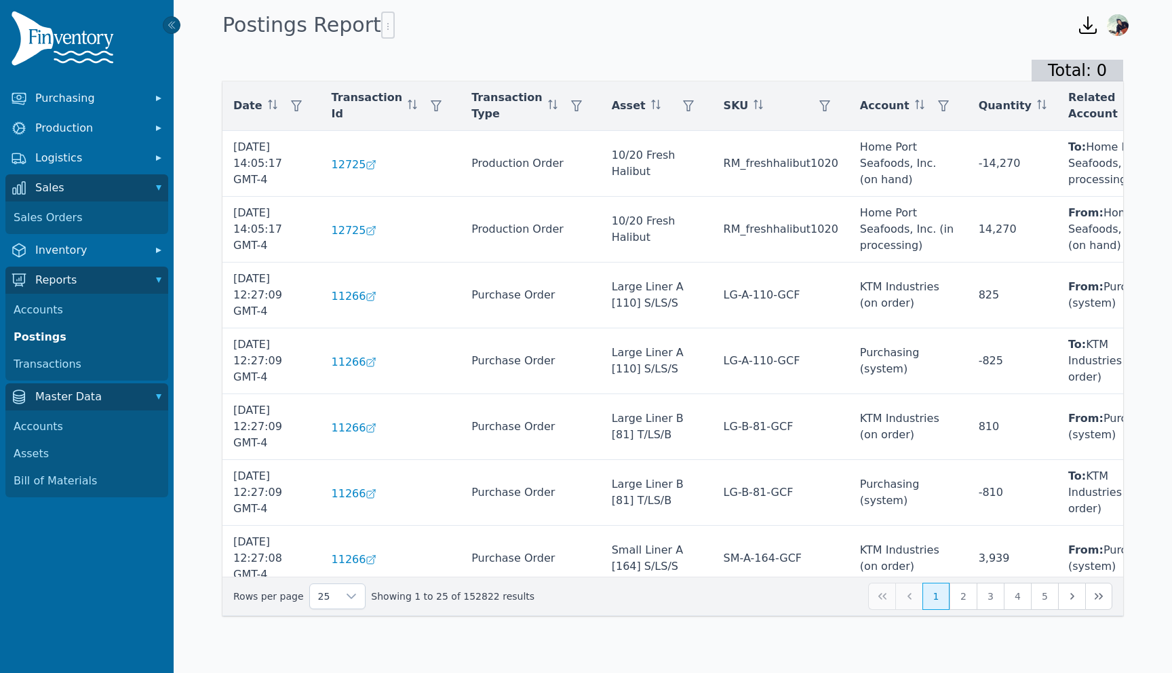
click at [79, 37] on img at bounding box center [65, 41] width 109 height 60
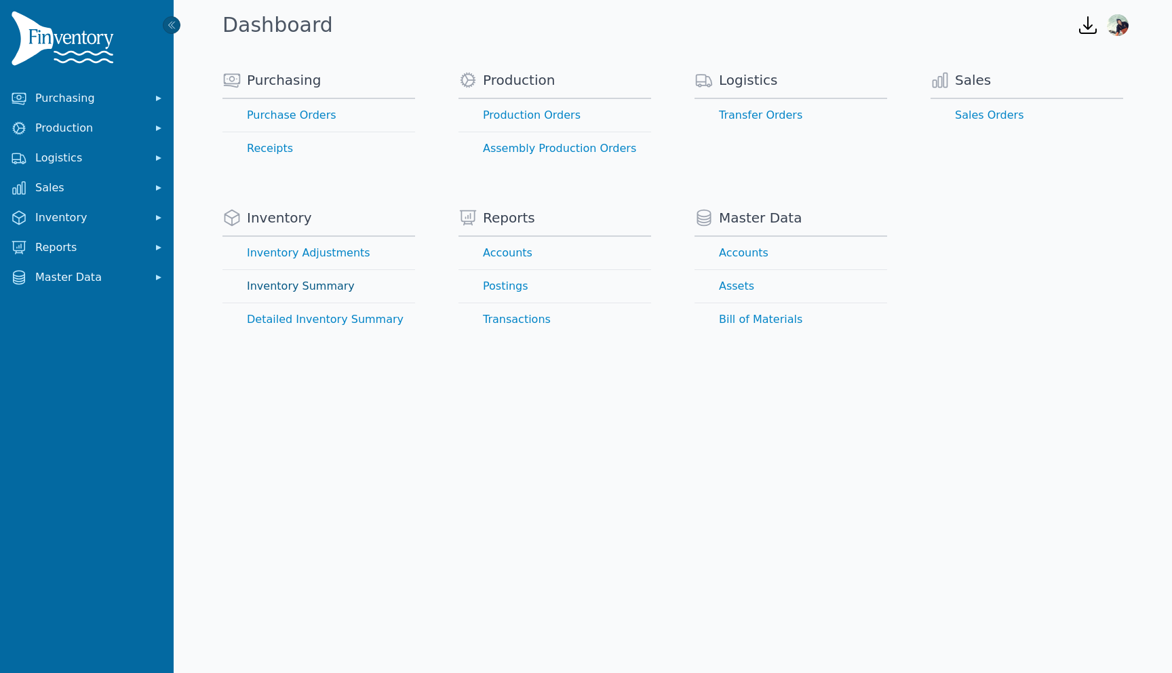
click at [317, 285] on link "Inventory Summary" at bounding box center [319, 286] width 193 height 33
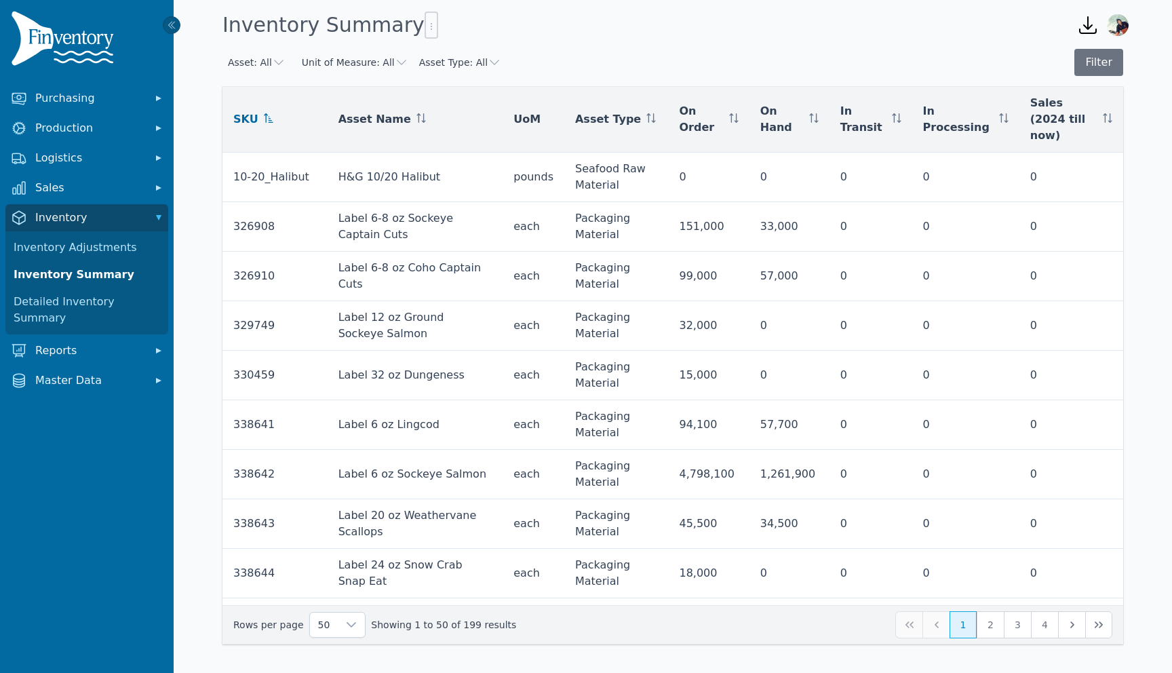
click at [276, 62] on icon "button" at bounding box center [279, 63] width 14 height 14
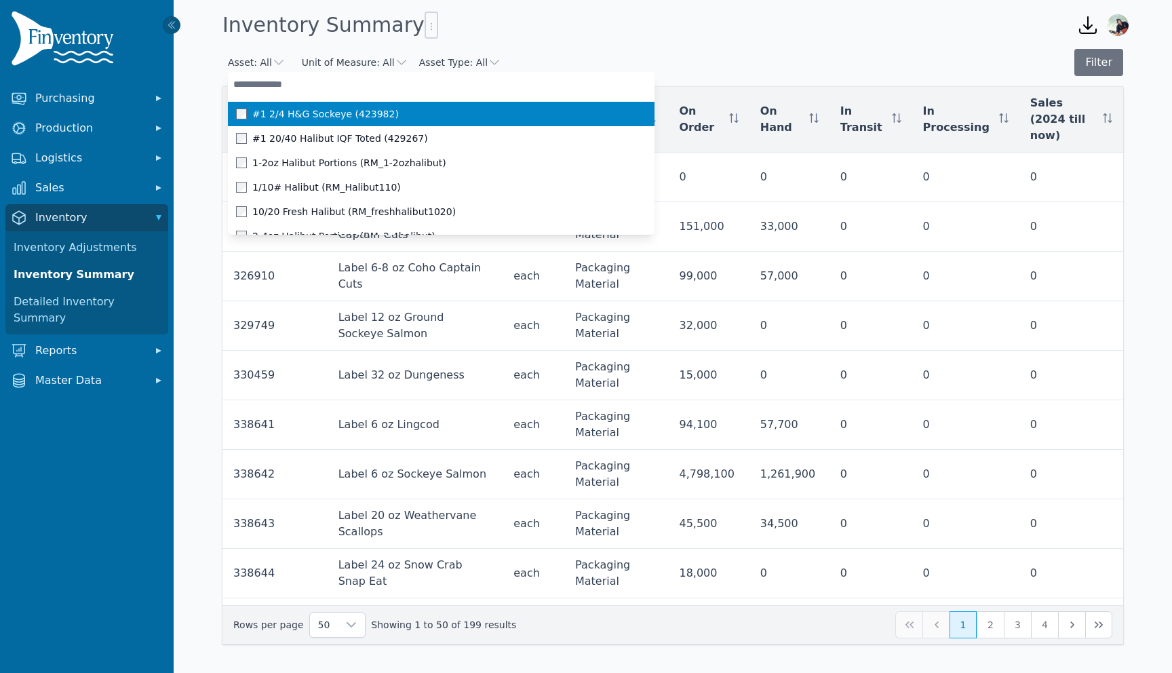
click at [276, 62] on icon "button" at bounding box center [279, 63] width 14 height 14
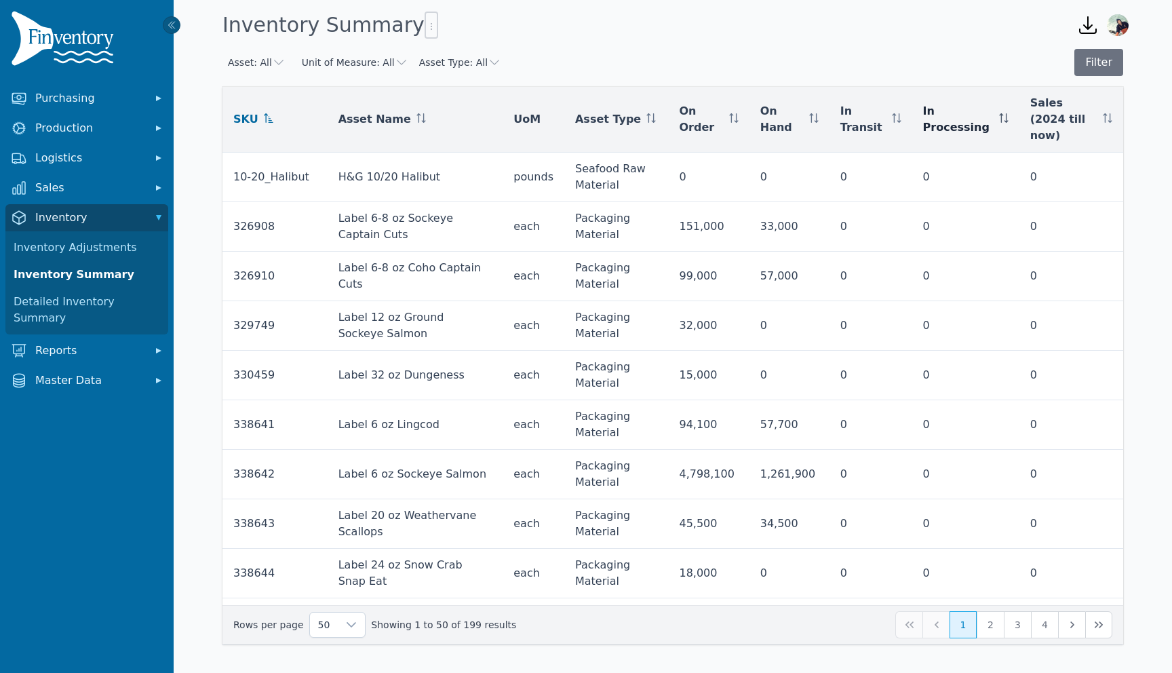
click at [999, 113] on icon at bounding box center [1003, 117] width 9 height 9
